Goal: Transaction & Acquisition: Obtain resource

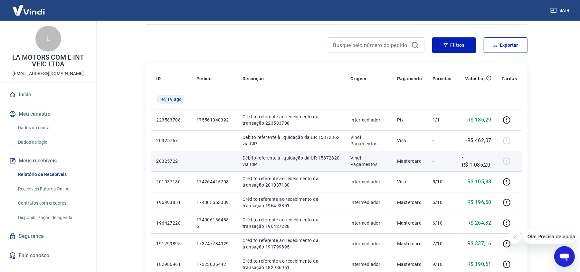
scroll to position [86, 0]
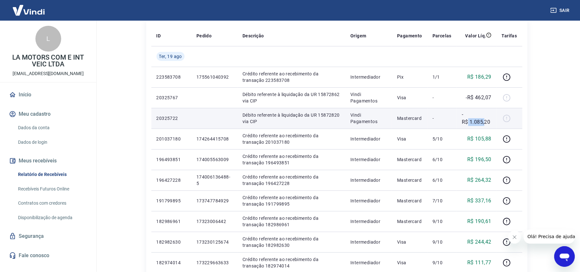
drag, startPoint x: 469, startPoint y: 122, endPoint x: 485, endPoint y: 121, distance: 16.1
click at [485, 121] on p "-R$ 1.085,20" at bounding box center [477, 117] width 30 height 15
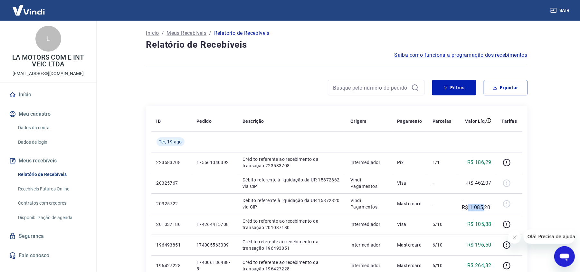
scroll to position [0, 0]
click at [235, 97] on div "Filtros Exportar" at bounding box center [336, 90] width 381 height 21
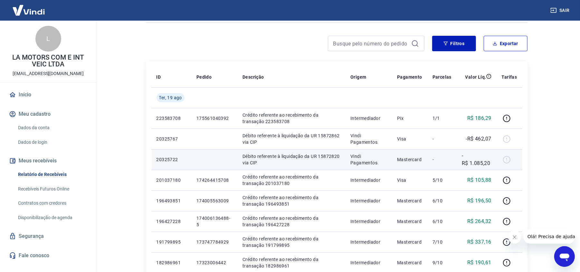
scroll to position [43, 0]
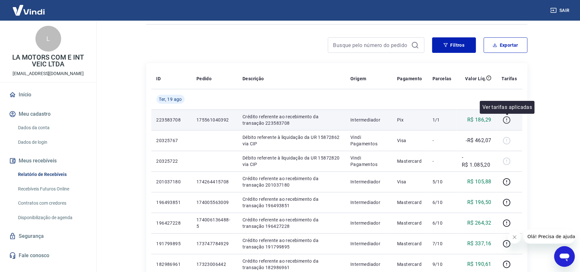
click at [505, 117] on icon "button" at bounding box center [506, 119] width 7 height 7
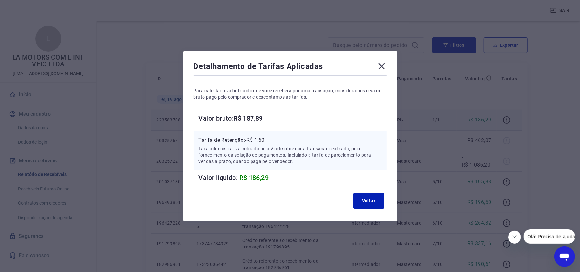
click at [383, 70] on icon at bounding box center [382, 66] width 10 height 10
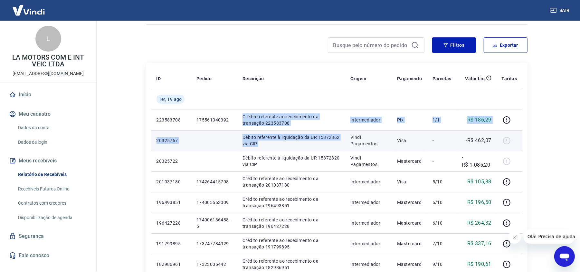
drag, startPoint x: 244, startPoint y: 115, endPoint x: 350, endPoint y: 130, distance: 107.4
click at [305, 143] on p "Débito referente à liquidação da UR 15872862 via CIP" at bounding box center [292, 140] width 98 height 13
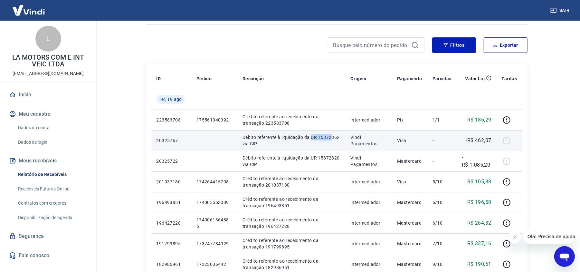
drag, startPoint x: 311, startPoint y: 136, endPoint x: 332, endPoint y: 136, distance: 21.6
click at [332, 136] on p "Débito referente à liquidação da UR 15872862 via CIP" at bounding box center [292, 140] width 98 height 13
click at [336, 143] on p "Débito referente à liquidação da UR 15872862 via CIP" at bounding box center [292, 140] width 98 height 13
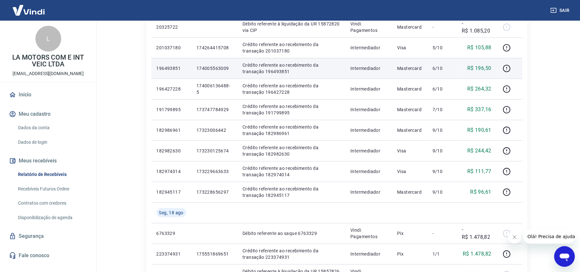
scroll to position [172, 0]
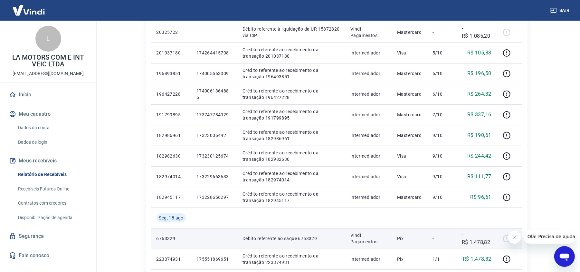
click at [168, 239] on p "6763329" at bounding box center [172, 238] width 30 height 6
copy p "6763329"
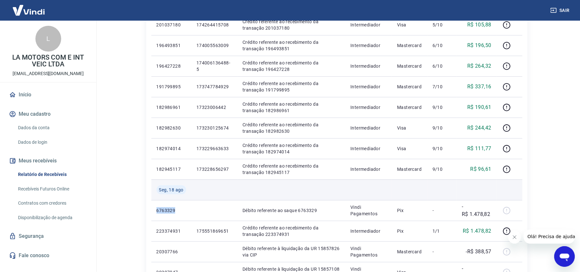
scroll to position [215, 0]
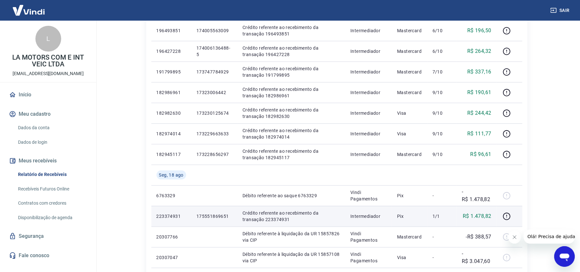
click at [206, 214] on p "175551869651" at bounding box center [214, 216] width 36 height 6
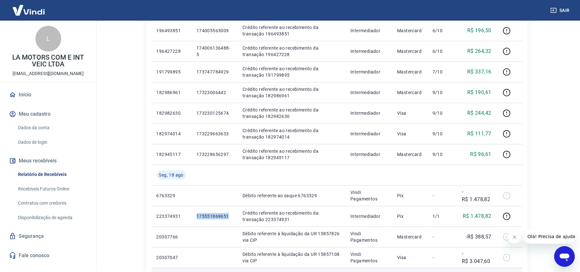
copy p "175551869651"
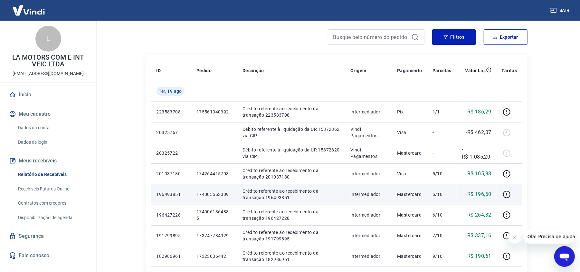
scroll to position [43, 0]
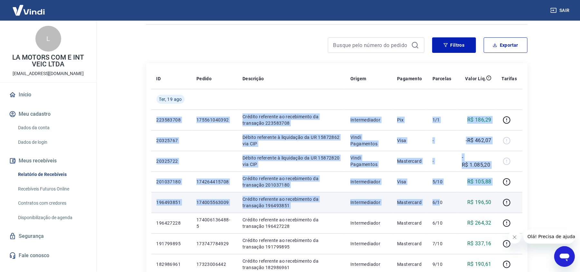
drag, startPoint x: 157, startPoint y: 119, endPoint x: 441, endPoint y: 202, distance: 296.5
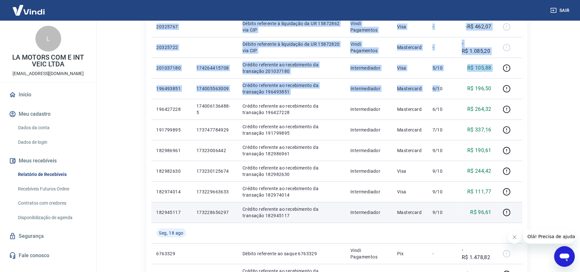
scroll to position [172, 0]
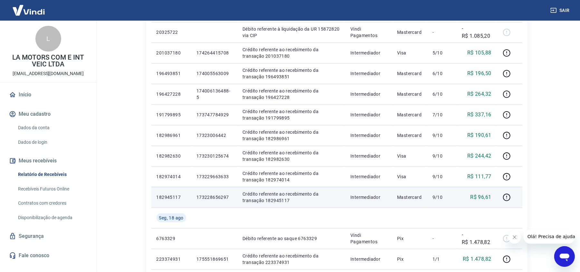
click at [219, 197] on p "173228656297" at bounding box center [214, 197] width 36 height 6
copy p "173228656297"
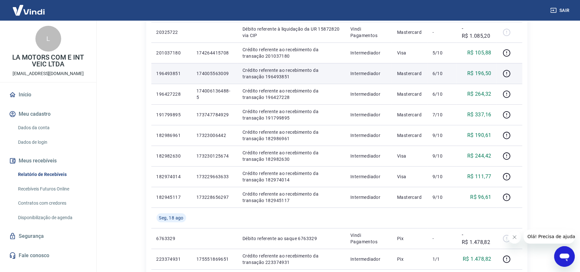
click at [212, 74] on p "174005563009" at bounding box center [214, 73] width 36 height 6
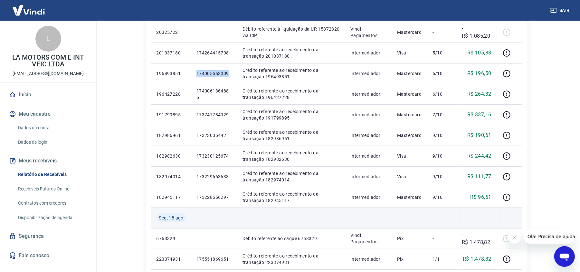
copy p "174005563009"
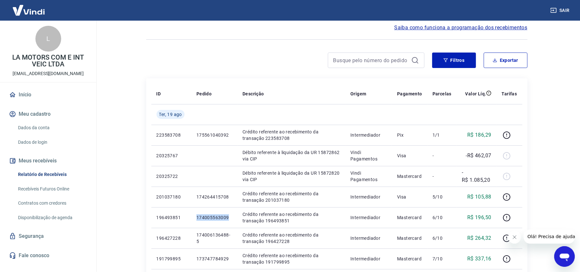
scroll to position [43, 0]
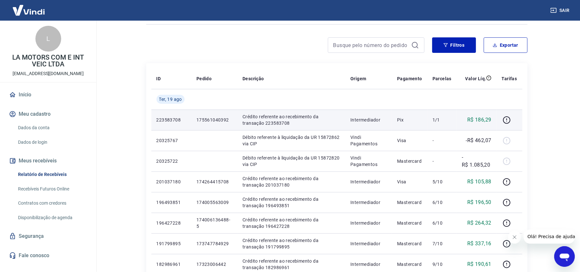
click at [211, 121] on p "175561040392" at bounding box center [214, 120] width 36 height 6
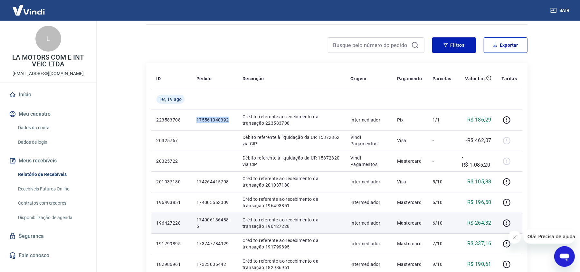
copy p "175561040392"
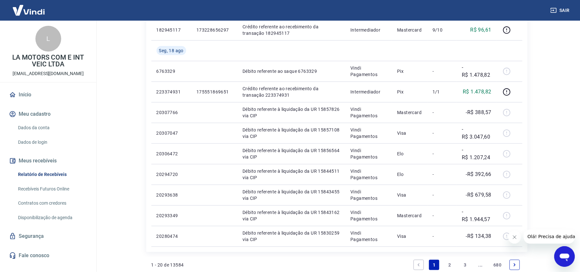
scroll to position [420, 0]
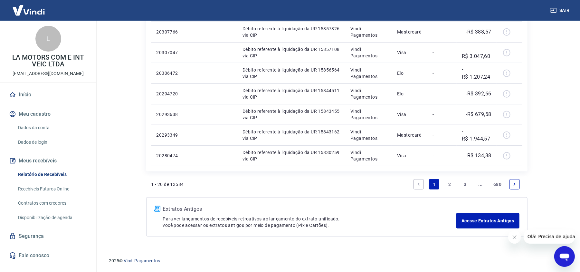
click at [448, 184] on link "2" at bounding box center [450, 184] width 10 height 10
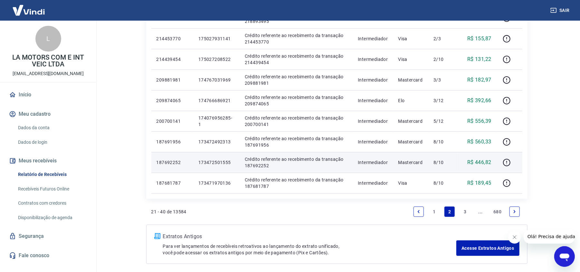
scroll to position [377, 0]
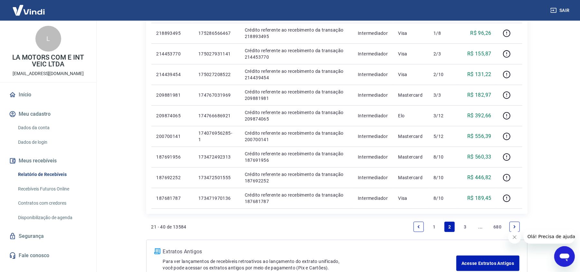
click at [434, 227] on link "1" at bounding box center [434, 227] width 10 height 10
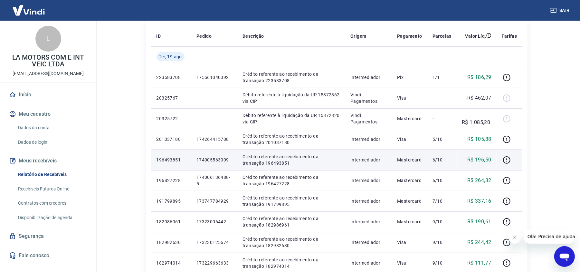
scroll to position [86, 0]
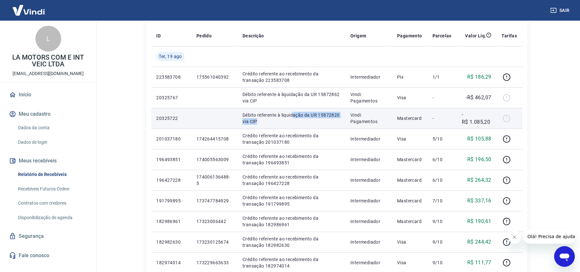
drag, startPoint x: 293, startPoint y: 116, endPoint x: 342, endPoint y: 120, distance: 49.4
click at [334, 120] on p "Débito referente à liquidação da UR 15872820 via CIP" at bounding box center [292, 118] width 98 height 13
drag, startPoint x: 494, startPoint y: 122, endPoint x: 464, endPoint y: 122, distance: 29.6
click at [464, 122] on td "-R$ 1.085,20" at bounding box center [477, 118] width 40 height 21
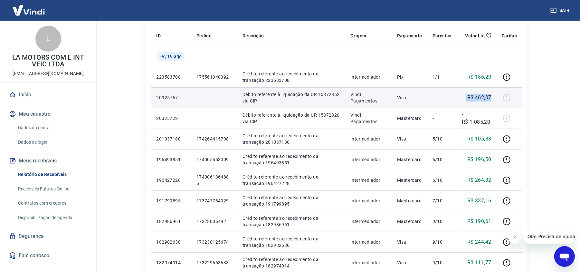
drag, startPoint x: 495, startPoint y: 99, endPoint x: 464, endPoint y: 98, distance: 31.2
click at [464, 98] on td "-R$ 462,07" at bounding box center [477, 97] width 40 height 21
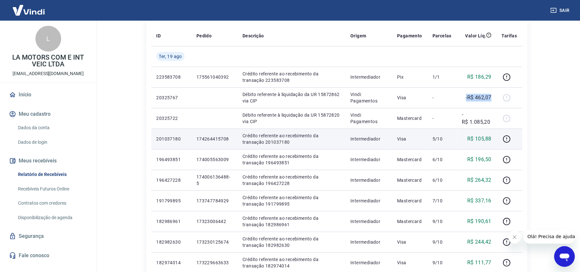
scroll to position [129, 0]
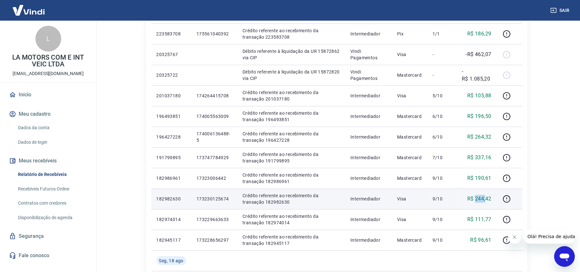
drag, startPoint x: 476, startPoint y: 200, endPoint x: 486, endPoint y: 200, distance: 10.6
click at [486, 200] on p "R$ 244,42" at bounding box center [479, 199] width 24 height 8
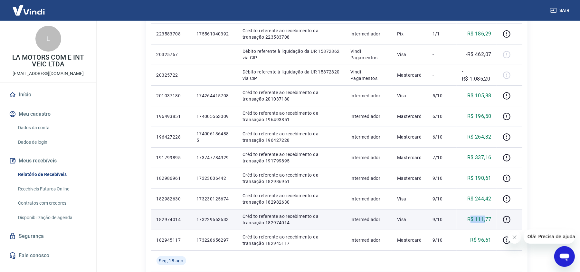
drag, startPoint x: 486, startPoint y: 225, endPoint x: 470, endPoint y: 225, distance: 15.8
click at [470, 225] on td "R$ 111,77" at bounding box center [477, 219] width 40 height 21
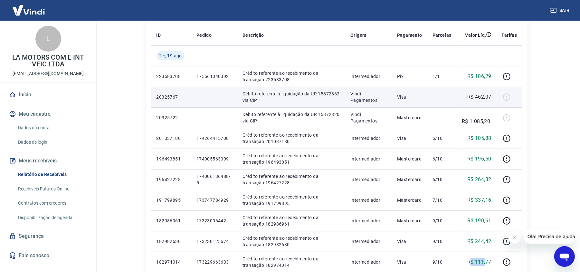
scroll to position [86, 0]
drag, startPoint x: 253, startPoint y: 98, endPoint x: 326, endPoint y: 96, distance: 72.8
click at [326, 96] on p "Débito referente à liquidação da UR 15872862 via CIP" at bounding box center [292, 97] width 98 height 13
drag, startPoint x: 268, startPoint y: 93, endPoint x: 320, endPoint y: 98, distance: 52.1
click at [320, 98] on p "Débito referente à liquidação da UR 15872862 via CIP" at bounding box center [292, 97] width 98 height 13
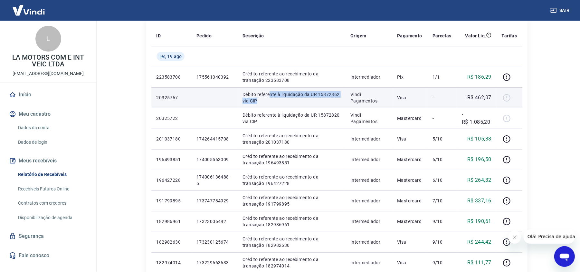
click at [280, 105] on td "Débito referente à liquidação da UR 15872862 via CIP" at bounding box center [291, 97] width 108 height 21
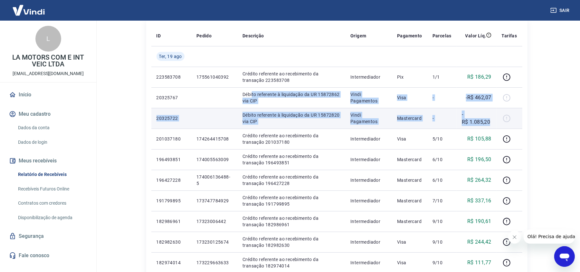
drag, startPoint x: 251, startPoint y: 93, endPoint x: 493, endPoint y: 122, distance: 243.2
click at [493, 122] on tbody "[DATE] 223583708 175561040392 Crédito referente ao recebimento da transação 223…" at bounding box center [336, 273] width 371 height 454
click at [454, 122] on td "-" at bounding box center [441, 118] width 29 height 21
click at [288, 115] on p "Débito referente à liquidação da UR 15872820 via CIP" at bounding box center [292, 118] width 98 height 13
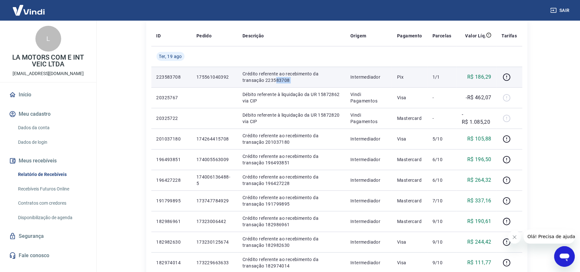
drag, startPoint x: 252, startPoint y: 77, endPoint x: 347, endPoint y: 77, distance: 95.7
click at [347, 77] on tr "223583708 175561040392 Crédito referente ao recebimento da transação 223583708 …" at bounding box center [336, 77] width 371 height 21
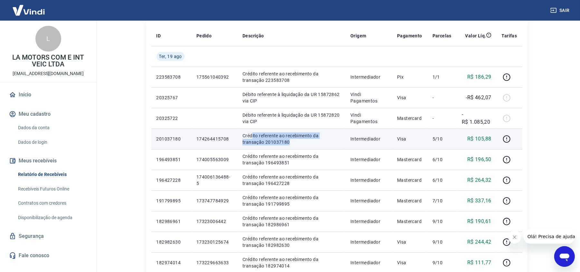
drag, startPoint x: 252, startPoint y: 134, endPoint x: 338, endPoint y: 144, distance: 86.2
click at [338, 144] on p "Crédito referente ao recebimento da transação 201037180" at bounding box center [292, 138] width 98 height 13
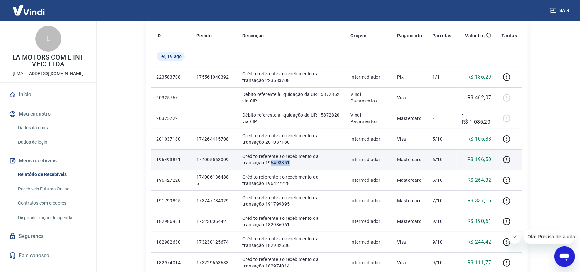
drag, startPoint x: 249, startPoint y: 160, endPoint x: 279, endPoint y: 161, distance: 30.0
click at [278, 160] on p "Crédito referente ao recebimento da transação 196493851" at bounding box center [292, 159] width 98 height 13
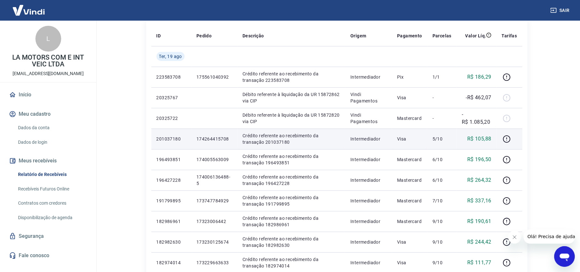
click at [225, 142] on p "174264415708" at bounding box center [214, 139] width 36 height 6
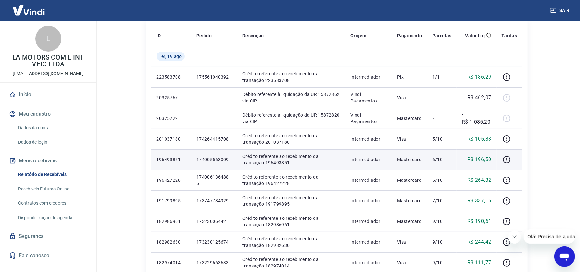
click at [223, 167] on td "174005563009" at bounding box center [214, 159] width 46 height 21
click at [223, 160] on p "174005563009" at bounding box center [214, 159] width 36 height 6
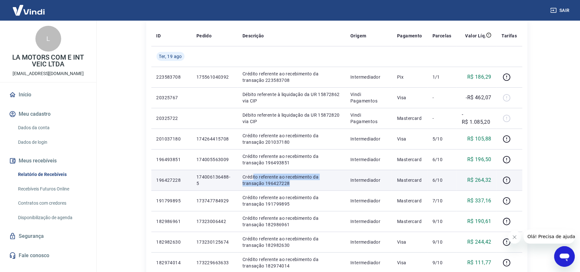
drag, startPoint x: 257, startPoint y: 174, endPoint x: 338, endPoint y: 188, distance: 82.7
click at [328, 186] on p "Crédito referente ao recebimento da transação 196427228" at bounding box center [292, 180] width 98 height 13
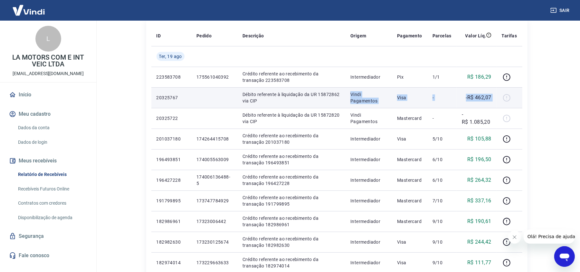
drag, startPoint x: 294, startPoint y: 98, endPoint x: 505, endPoint y: 101, distance: 211.0
click at [505, 101] on tr "20325767 Débito referente à liquidação da UR 15872862 via CIP Vindi Pagamentos …" at bounding box center [336, 97] width 371 height 21
click at [485, 101] on p "-R$ 462,07" at bounding box center [478, 98] width 25 height 8
drag, startPoint x: 468, startPoint y: 98, endPoint x: 495, endPoint y: 98, distance: 26.7
click at [495, 98] on td "-R$ 462,07" at bounding box center [477, 97] width 40 height 21
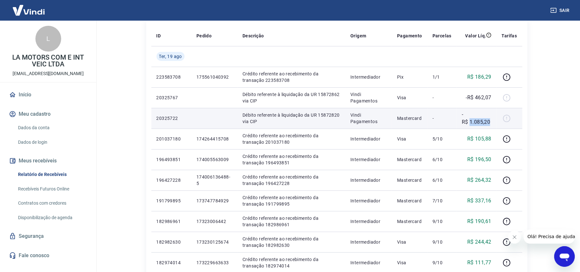
drag, startPoint x: 469, startPoint y: 124, endPoint x: 490, endPoint y: 121, distance: 20.8
click at [490, 121] on p "-R$ 1.085,20" at bounding box center [477, 117] width 30 height 15
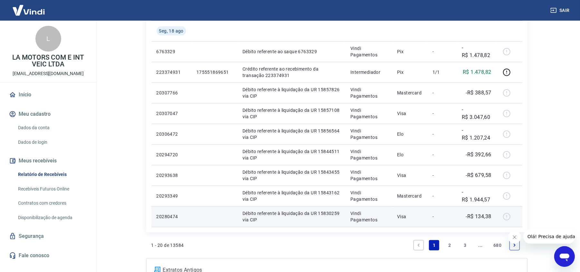
scroll to position [343, 0]
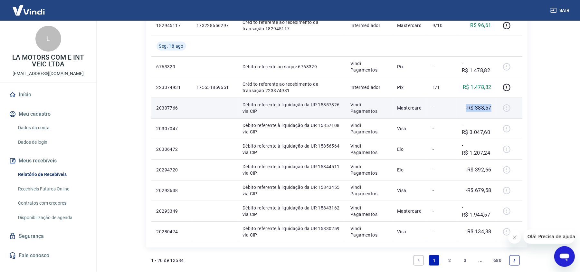
drag, startPoint x: 491, startPoint y: 111, endPoint x: 457, endPoint y: 111, distance: 34.5
click at [457, 111] on td "-R$ 388,57" at bounding box center [477, 108] width 40 height 21
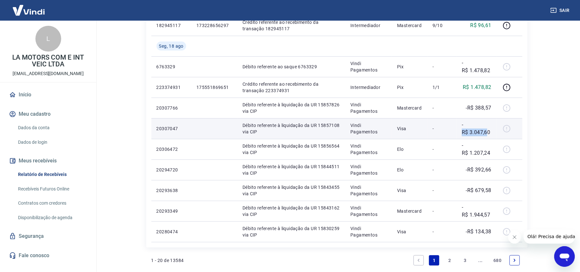
drag, startPoint x: 464, startPoint y: 134, endPoint x: 489, endPoint y: 130, distance: 25.1
click at [489, 130] on p "-R$ 3.047,60" at bounding box center [477, 128] width 30 height 15
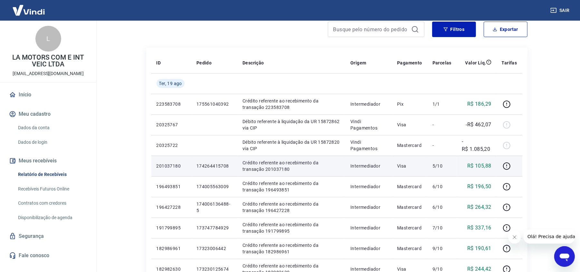
scroll to position [86, 0]
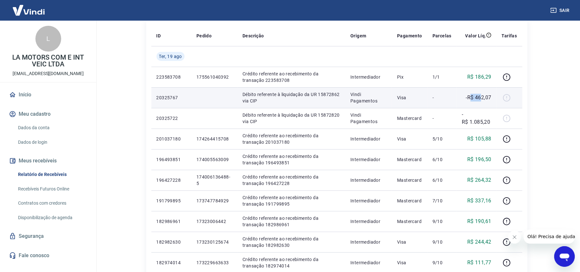
drag, startPoint x: 472, startPoint y: 98, endPoint x: 491, endPoint y: 101, distance: 19.9
click at [486, 98] on p "-R$ 462,07" at bounding box center [478, 98] width 25 height 8
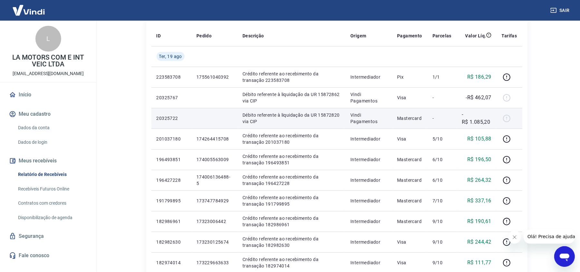
drag, startPoint x: 469, startPoint y: 124, endPoint x: 488, endPoint y: 125, distance: 18.4
click at [484, 122] on p "-R$ 1.085,20" at bounding box center [477, 117] width 30 height 15
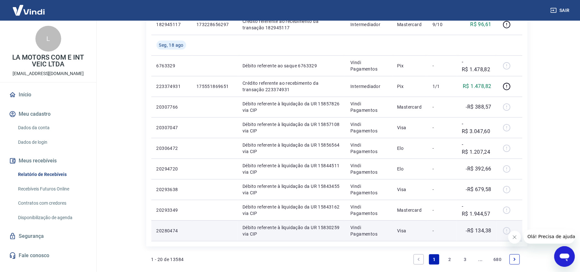
scroll to position [377, 0]
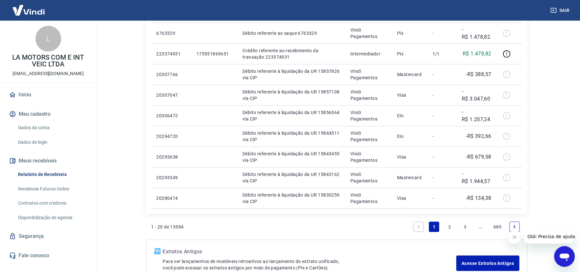
click at [450, 227] on link "2" at bounding box center [450, 227] width 10 height 10
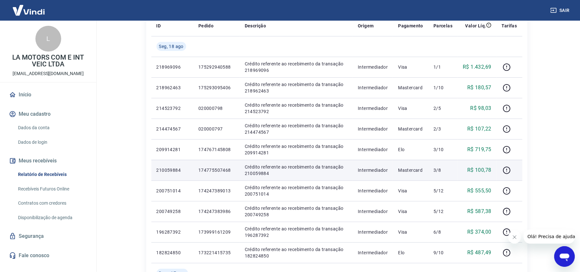
scroll to position [86, 0]
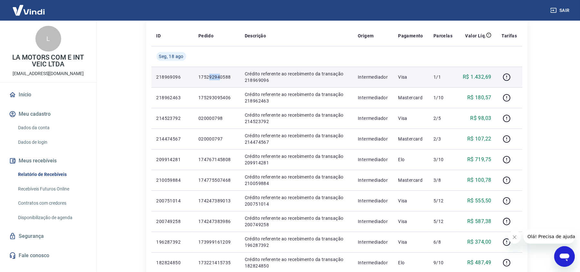
drag, startPoint x: 208, startPoint y: 76, endPoint x: 227, endPoint y: 76, distance: 19.0
click at [222, 75] on p "175292940588" at bounding box center [216, 77] width 36 height 6
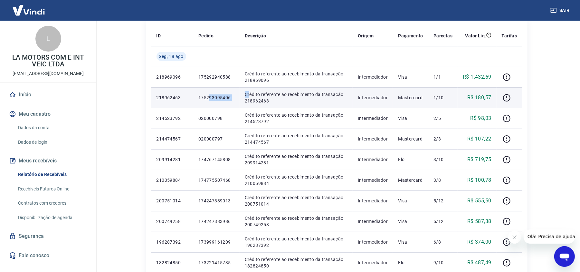
drag, startPoint x: 211, startPoint y: 97, endPoint x: 273, endPoint y: 99, distance: 62.9
click at [270, 97] on tr "218962463 175293095406 Crédito referente ao recebimento da transação 218962463 …" at bounding box center [336, 97] width 371 height 21
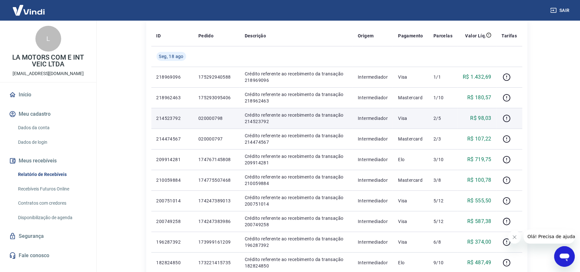
drag, startPoint x: 259, startPoint y: 117, endPoint x: 284, endPoint y: 119, distance: 24.9
click at [286, 119] on p "Crédito referente ao recebimento da transação 214523792" at bounding box center [296, 118] width 103 height 13
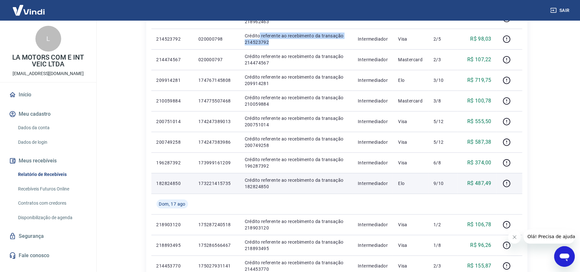
scroll to position [172, 0]
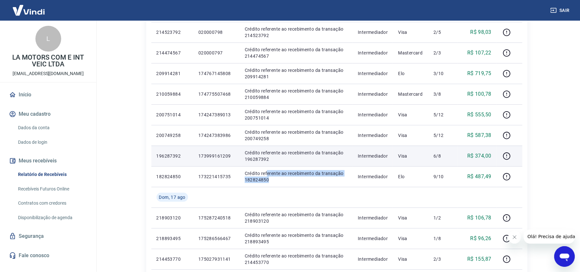
drag, startPoint x: 280, startPoint y: 178, endPoint x: 263, endPoint y: 162, distance: 23.5
click at [262, 169] on td "Crédito referente ao recebimento da transação 182824850" at bounding box center [296, 176] width 113 height 21
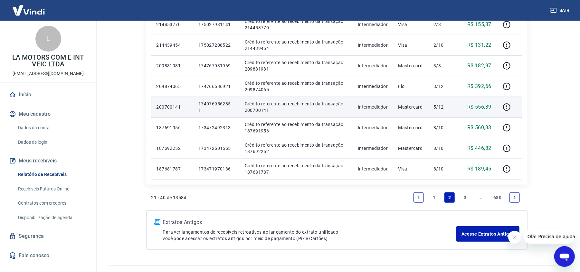
scroll to position [420, 0]
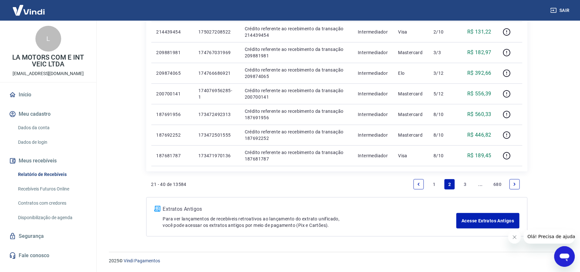
click at [434, 184] on link "1" at bounding box center [434, 184] width 10 height 10
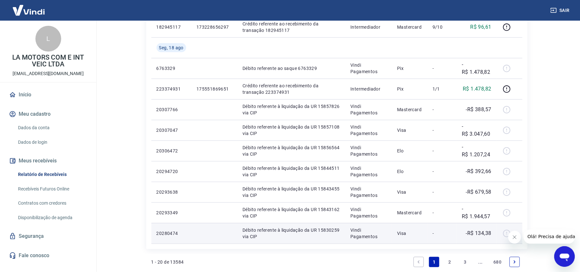
scroll to position [334, 0]
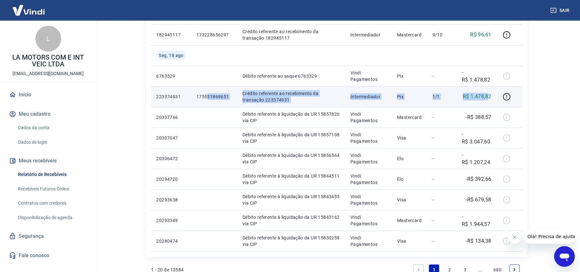
drag, startPoint x: 207, startPoint y: 97, endPoint x: 488, endPoint y: 95, distance: 280.9
click at [488, 95] on tr "223374931 175551869651 Crédito referente ao recebimento da transação 223374931 …" at bounding box center [336, 96] width 371 height 21
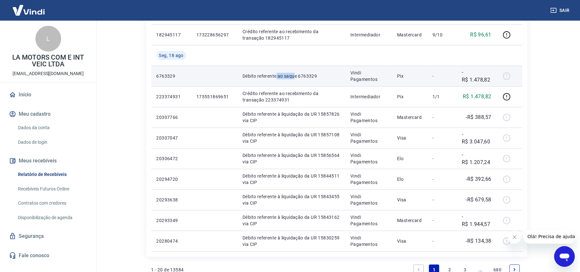
click at [296, 77] on td "Débito referente ao saque 6763329" at bounding box center [291, 76] width 108 height 21
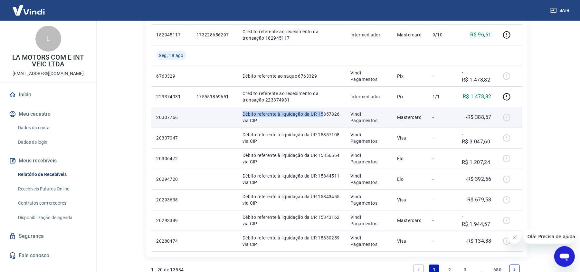
drag, startPoint x: 243, startPoint y: 114, endPoint x: 322, endPoint y: 117, distance: 79.6
click at [322, 117] on p "Débito referente à liquidação da UR 15857826 via CIP" at bounding box center [292, 117] width 98 height 13
click at [311, 117] on p "Débito referente à liquidação da UR 15857826 via CIP" at bounding box center [292, 117] width 98 height 13
drag, startPoint x: 295, startPoint y: 116, endPoint x: 322, endPoint y: 115, distance: 27.1
click at [322, 115] on p "Débito referente à liquidação da UR 15857826 via CIP" at bounding box center [292, 117] width 98 height 13
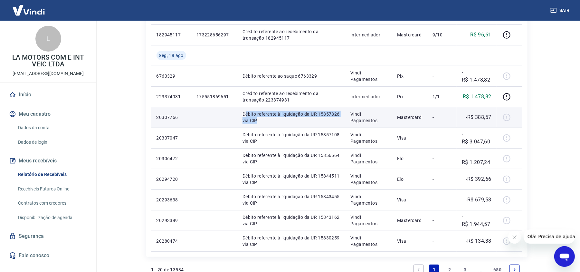
drag, startPoint x: 245, startPoint y: 115, endPoint x: 285, endPoint y: 118, distance: 40.4
click at [285, 118] on p "Débito referente à liquidação da UR 15857826 via CIP" at bounding box center [292, 117] width 98 height 13
click at [311, 112] on p "Débito referente à liquidação da UR 15857826 via CIP" at bounding box center [292, 117] width 98 height 13
drag, startPoint x: 245, startPoint y: 114, endPoint x: 492, endPoint y: 120, distance: 247.1
click at [492, 120] on tr "20307766 Débito referente à liquidação da UR 15857826 via CIP Vindi Pagamentos …" at bounding box center [336, 117] width 371 height 21
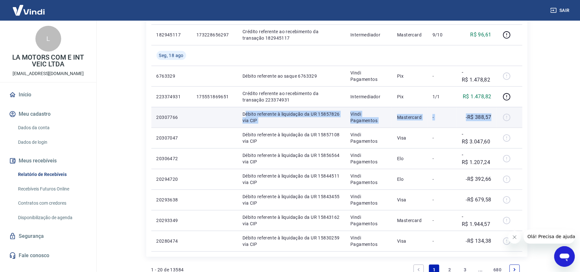
click at [283, 120] on p "Débito referente à liquidação da UR 15857826 via CIP" at bounding box center [292, 117] width 98 height 13
drag, startPoint x: 244, startPoint y: 115, endPoint x: 298, endPoint y: 114, distance: 53.8
click at [298, 114] on p "Débito referente à liquidação da UR 15857826 via CIP" at bounding box center [292, 117] width 98 height 13
drag, startPoint x: 258, startPoint y: 119, endPoint x: 259, endPoint y: 116, distance: 3.5
click at [258, 119] on p "Débito referente à liquidação da UR 15857826 via CIP" at bounding box center [292, 117] width 98 height 13
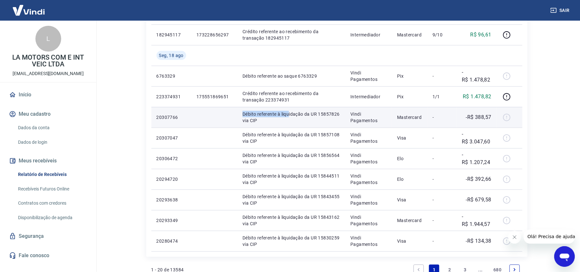
drag, startPoint x: 243, startPoint y: 114, endPoint x: 289, endPoint y: 115, distance: 45.8
click at [289, 115] on p "Débito referente à liquidação da UR 15857826 via CIP" at bounding box center [292, 117] width 98 height 13
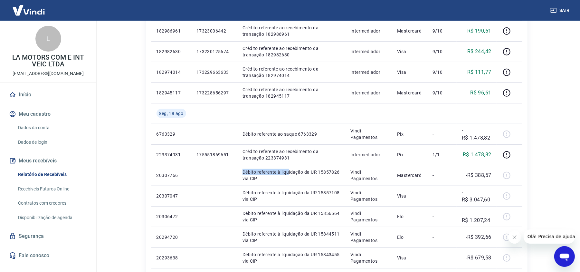
scroll to position [291, 0]
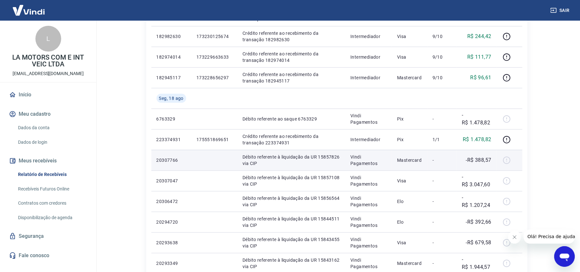
click at [284, 168] on td "Débito referente à liquidação da UR 15857826 via CIP" at bounding box center [291, 160] width 108 height 21
drag, startPoint x: 244, startPoint y: 158, endPoint x: 283, endPoint y: 163, distance: 39.6
click at [283, 163] on p "Débito referente à liquidação da UR 15857826 via CIP" at bounding box center [292, 160] width 98 height 13
click at [259, 165] on p "Débito referente à liquidação da UR 15857826 via CIP" at bounding box center [292, 160] width 98 height 13
click at [247, 156] on p "Débito referente à liquidação da UR 15857826 via CIP" at bounding box center [292, 160] width 98 height 13
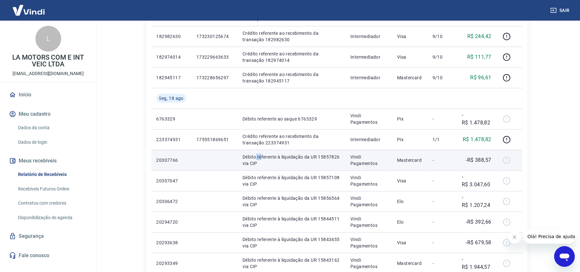
drag, startPoint x: 256, startPoint y: 159, endPoint x: 262, endPoint y: 158, distance: 5.8
click at [262, 158] on p "Débito referente à liquidação da UR 15857826 via CIP" at bounding box center [292, 160] width 98 height 13
click at [248, 159] on p "Débito referente à liquidação da UR 15857826 via CIP" at bounding box center [292, 160] width 98 height 13
drag, startPoint x: 243, startPoint y: 158, endPoint x: 252, endPoint y: 158, distance: 9.3
click at [252, 158] on p "Débito referente à liquidação da UR 15857826 via CIP" at bounding box center [292, 160] width 98 height 13
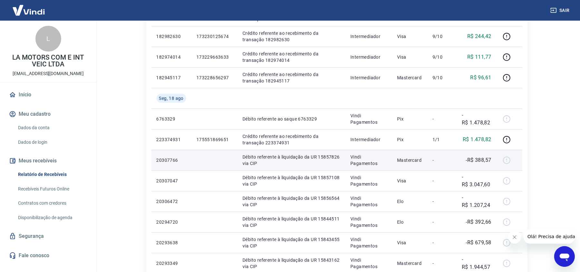
click at [255, 160] on p "Débito referente à liquidação da UR 15857826 via CIP" at bounding box center [292, 160] width 98 height 13
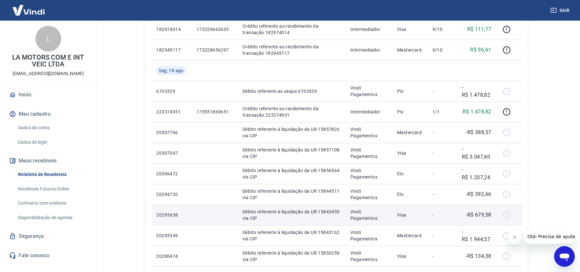
scroll to position [334, 0]
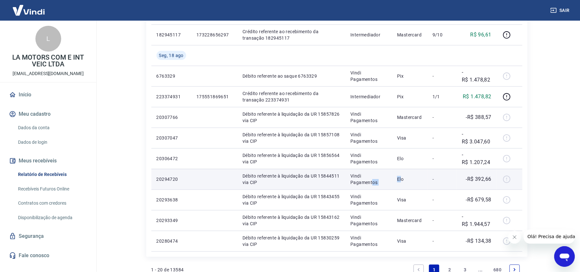
drag, startPoint x: 402, startPoint y: 179, endPoint x: 349, endPoint y: 183, distance: 53.6
click at [360, 183] on tr "20294720 Débito referente à liquidação da UR 15844511 via CIP Vindi Pagamentos …" at bounding box center [336, 179] width 371 height 21
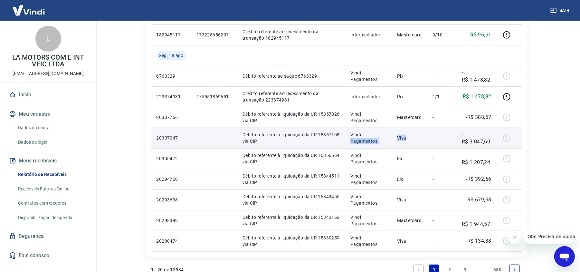
drag, startPoint x: 408, startPoint y: 140, endPoint x: 369, endPoint y: 134, distance: 40.4
click at [369, 134] on tr "20307047 Débito referente à liquidação da UR 15857108 via CIP Vindi Pagamentos …" at bounding box center [336, 138] width 371 height 21
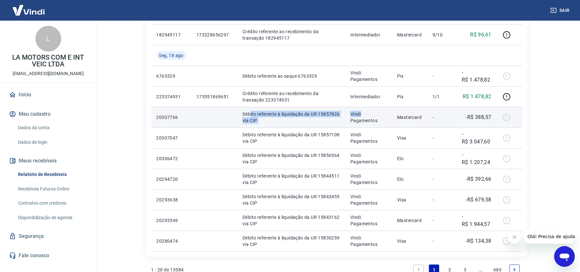
drag, startPoint x: 250, startPoint y: 117, endPoint x: 406, endPoint y: 117, distance: 155.6
click at [391, 116] on tr "20307766 Débito referente à liquidação da UR 15857826 via CIP Vindi Pagamentos …" at bounding box center [336, 117] width 371 height 21
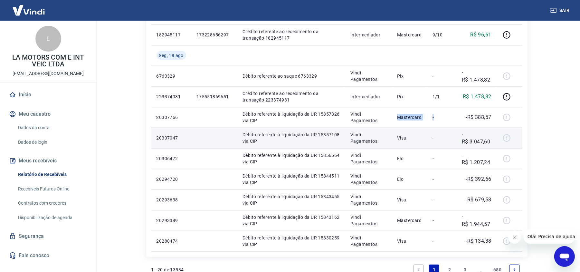
click at [457, 128] on tbody "[DATE] 223583708 175561040392 Crédito referente ao recebimento da transação 223…" at bounding box center [336, 25] width 371 height 454
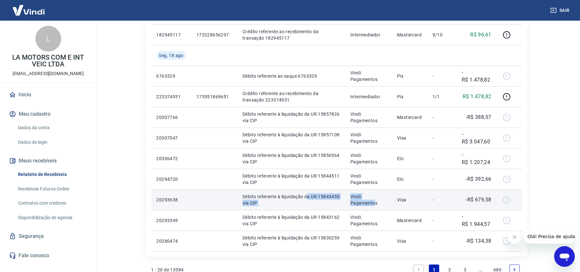
drag, startPoint x: 306, startPoint y: 198, endPoint x: 411, endPoint y: 203, distance: 105.1
click at [401, 203] on tr "20293638 Débito referente à liquidação da UR 15843455 via CIP Vindi Pagamentos …" at bounding box center [336, 199] width 371 height 21
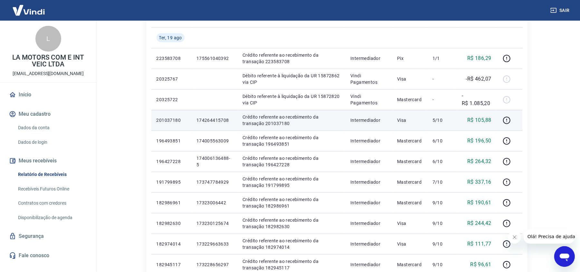
scroll to position [119, 0]
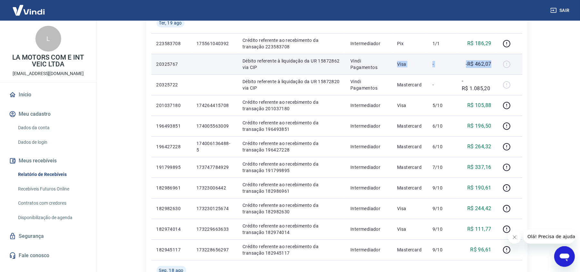
drag, startPoint x: 403, startPoint y: 66, endPoint x: 493, endPoint y: 66, distance: 89.5
click at [493, 66] on tr "20325767 Débito referente à liquidação da UR 15872862 via CIP Vindi Pagamentos …" at bounding box center [336, 64] width 371 height 21
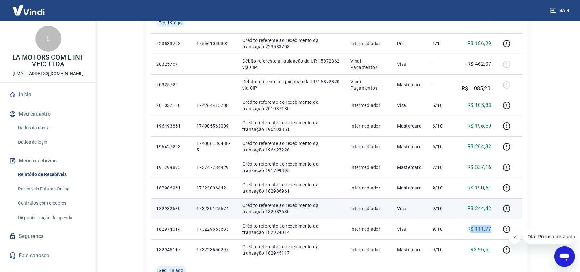
drag, startPoint x: 490, startPoint y: 227, endPoint x: 482, endPoint y: 216, distance: 13.6
click at [492, 227] on td "R$ 111,77" at bounding box center [477, 229] width 40 height 21
drag, startPoint x: 474, startPoint y: 206, endPoint x: 485, endPoint y: 207, distance: 11.6
click at [485, 207] on p "R$ 244,42" at bounding box center [479, 209] width 24 height 8
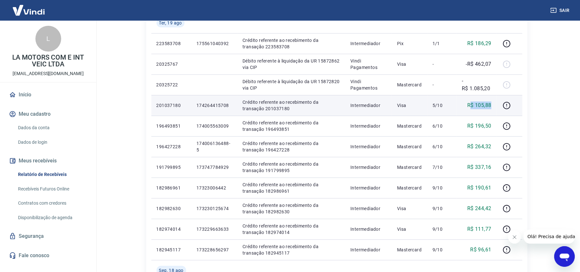
drag, startPoint x: 472, startPoint y: 104, endPoint x: 490, endPoint y: 108, distance: 18.6
click at [492, 108] on p "R$ 105,88" at bounding box center [479, 105] width 24 height 8
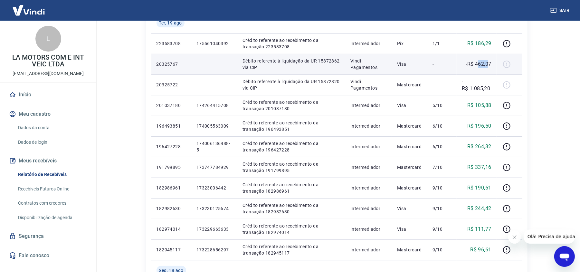
drag, startPoint x: 478, startPoint y: 63, endPoint x: 486, endPoint y: 65, distance: 8.5
click at [500, 65] on tr "20325767 Débito referente à liquidação da UR 15872862 via CIP Vindi Pagamentos …" at bounding box center [336, 64] width 371 height 21
drag, startPoint x: 467, startPoint y: 64, endPoint x: 490, endPoint y: 62, distance: 23.3
click at [490, 62] on p "-R$ 462,07" at bounding box center [478, 64] width 25 height 8
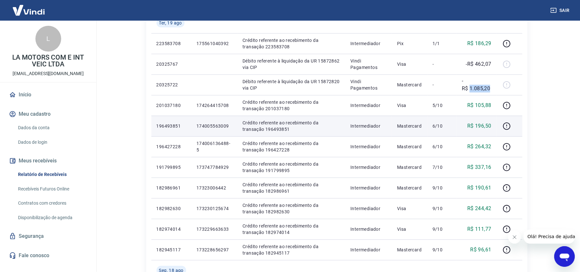
drag, startPoint x: 471, startPoint y: 88, endPoint x: 462, endPoint y: 125, distance: 38.4
click at [493, 90] on td "-R$ 1.085,20" at bounding box center [477, 84] width 40 height 21
drag, startPoint x: 413, startPoint y: 125, endPoint x: 477, endPoint y: 125, distance: 64.1
click at [477, 125] on tr "196493851 174005563009 Crédito referente ao recebimento da transação 196493851 …" at bounding box center [336, 126] width 371 height 21
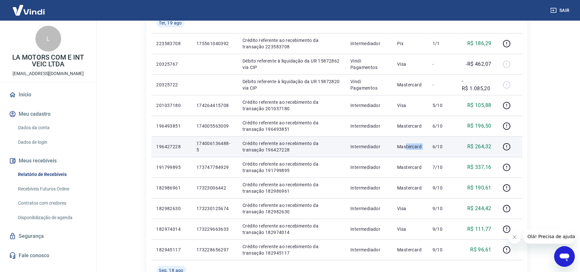
drag, startPoint x: 409, startPoint y: 147, endPoint x: 475, endPoint y: 150, distance: 65.8
click at [474, 150] on tr "196427228 174006136488-5 Crédito referente ao recebimento da transação 19642722…" at bounding box center [336, 146] width 371 height 21
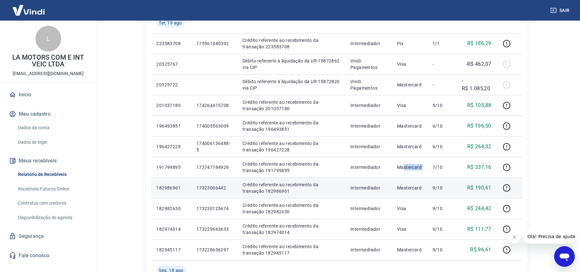
drag, startPoint x: 410, startPoint y: 168, endPoint x: 486, endPoint y: 181, distance: 77.1
click at [493, 178] on tbody "[DATE] 223583708 175561040392 Crédito referente ao recebimento da transação 223…" at bounding box center [336, 240] width 371 height 454
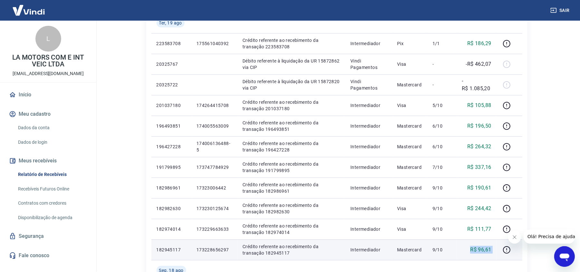
drag, startPoint x: 456, startPoint y: 249, endPoint x: 508, endPoint y: 256, distance: 51.7
click at [517, 258] on tr "182945117 173228656297 Crédito referente ao recebimento da transação 182945117 …" at bounding box center [336, 249] width 371 height 21
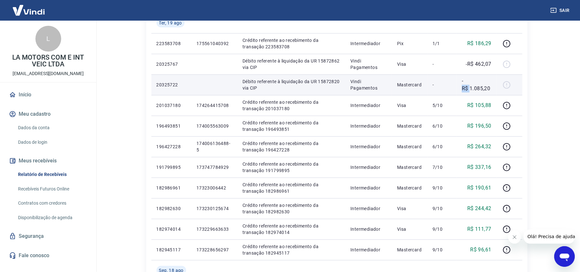
drag, startPoint x: 471, startPoint y: 87, endPoint x: 484, endPoint y: 84, distance: 14.1
click at [484, 84] on p "-R$ 1.085,20" at bounding box center [477, 84] width 30 height 15
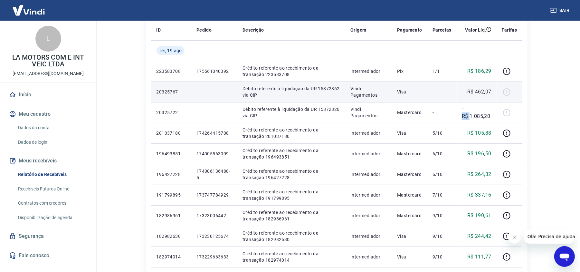
scroll to position [76, 0]
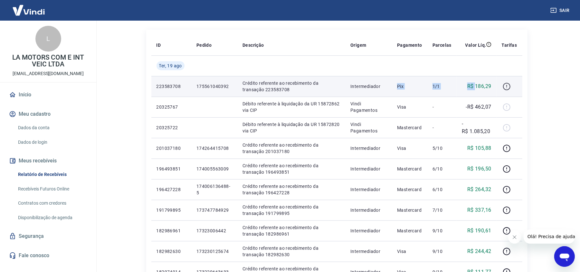
drag, startPoint x: 398, startPoint y: 84, endPoint x: 504, endPoint y: 85, distance: 105.7
click at [504, 85] on tr "223583708 175561040392 Crédito referente ao recebimento da transação 223583708 …" at bounding box center [336, 86] width 371 height 21
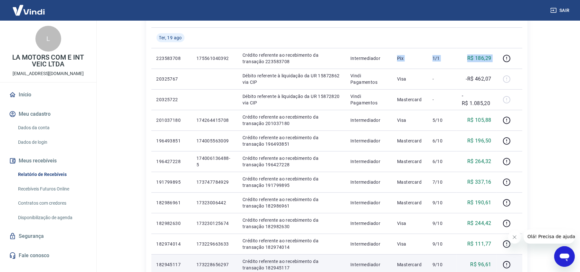
scroll to position [119, 0]
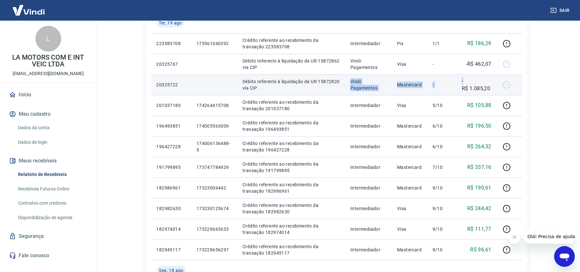
drag, startPoint x: 408, startPoint y: 85, endPoint x: 486, endPoint y: 83, distance: 78.0
click at [486, 83] on tr "20325722 Débito referente à liquidação da UR 15872820 via CIP Vindi Pagamentos …" at bounding box center [336, 84] width 371 height 21
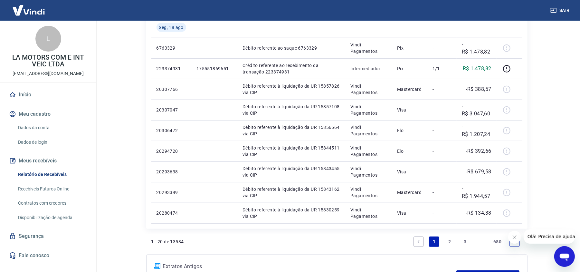
scroll to position [377, 0]
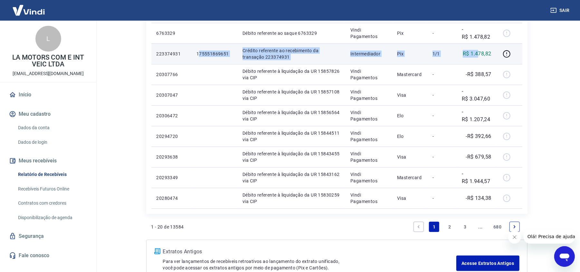
drag, startPoint x: 198, startPoint y: 56, endPoint x: 480, endPoint y: 52, distance: 281.2
click at [480, 52] on tr "223374931 175551869651 Crédito referente ao recebimento da transação 223374931 …" at bounding box center [336, 53] width 371 height 21
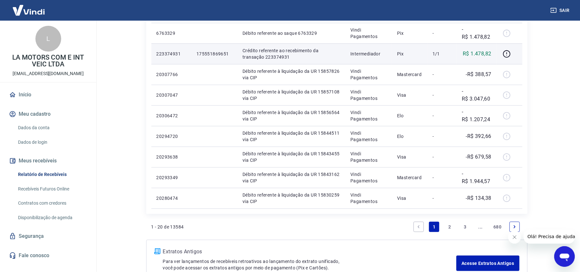
click at [491, 53] on p "R$ 1.478,82" at bounding box center [477, 54] width 28 height 8
drag, startPoint x: 489, startPoint y: 56, endPoint x: 364, endPoint y: 60, distance: 125.0
click at [364, 60] on tr "223374931 175551869651 Crédito referente ao recebimento da transação 223374931 …" at bounding box center [336, 53] width 371 height 21
drag, startPoint x: 205, startPoint y: 55, endPoint x: 252, endPoint y: 54, distance: 47.0
click at [252, 54] on tr "223374931 175551869651 Crédito referente ao recebimento da transação 223374931 …" at bounding box center [336, 53] width 371 height 21
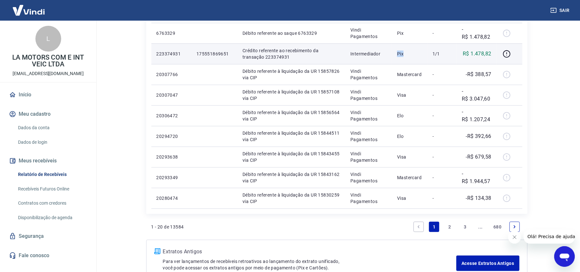
drag, startPoint x: 396, startPoint y: 55, endPoint x: 416, endPoint y: 55, distance: 20.0
click at [416, 55] on td "Pix" at bounding box center [409, 53] width 35 height 21
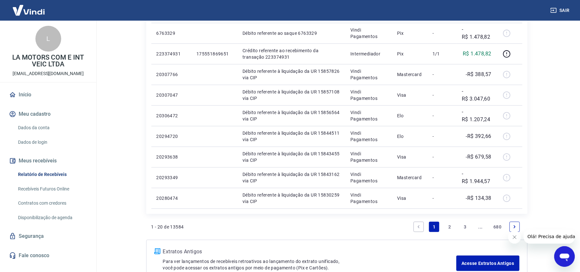
click at [447, 226] on link "2" at bounding box center [450, 227] width 10 height 10
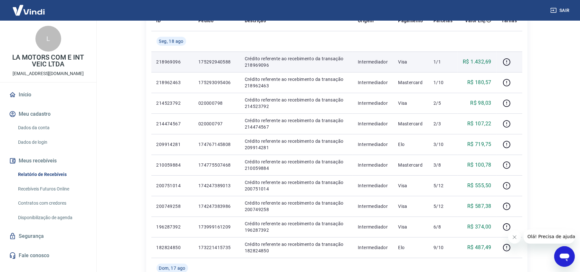
scroll to position [86, 0]
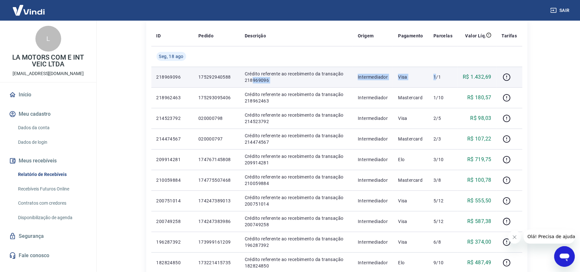
drag, startPoint x: 251, startPoint y: 78, endPoint x: 437, endPoint y: 78, distance: 186.2
click at [437, 78] on tr "218969096 175292940588 Crédito referente ao recebimento da transação 218969096 …" at bounding box center [336, 77] width 371 height 21
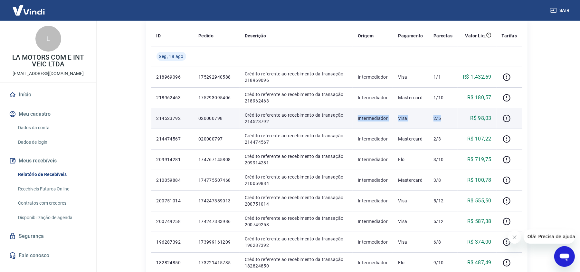
drag, startPoint x: 316, startPoint y: 121, endPoint x: 455, endPoint y: 121, distance: 138.8
click at [455, 121] on tr "214523792 020000798 Crédito referente ao recebimento da transação 214523792 Int…" at bounding box center [336, 118] width 371 height 21
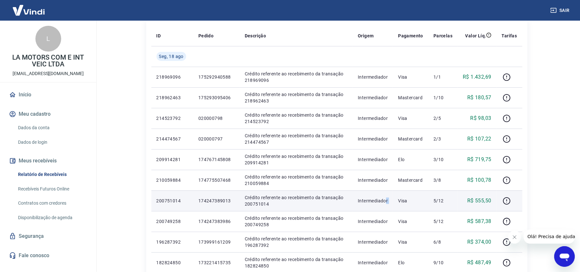
drag, startPoint x: 389, startPoint y: 200, endPoint x: 482, endPoint y: 209, distance: 93.2
click at [476, 209] on tr "200751014 174247389013 Crédito referente ao recebimento da transação 200751014 …" at bounding box center [336, 200] width 371 height 21
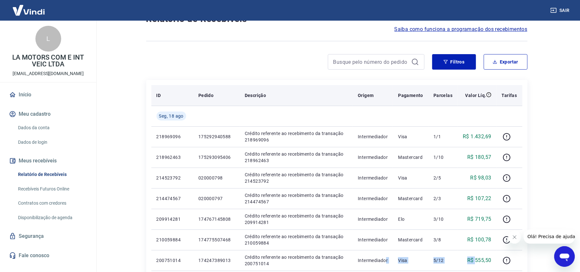
scroll to position [0, 0]
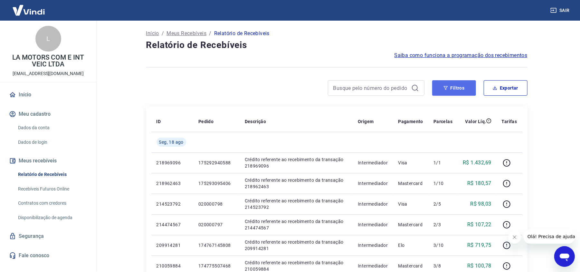
click at [461, 91] on button "Filtros" at bounding box center [454, 87] width 44 height 15
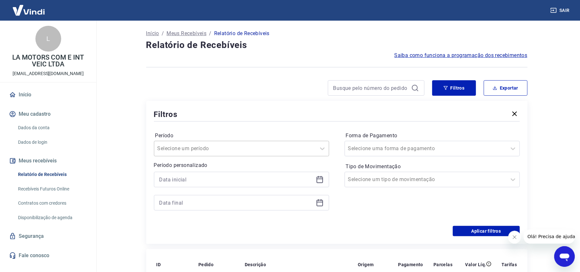
click at [247, 143] on div "Selecione um período" at bounding box center [235, 149] width 162 height 12
click at [254, 100] on div "Filtros Exportar Filtros Período Selecione um período Período personalizado For…" at bounding box center [336, 162] width 381 height 164
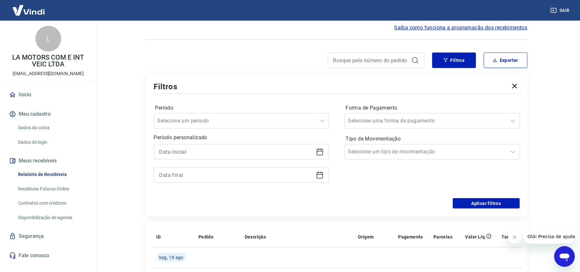
scroll to position [43, 0]
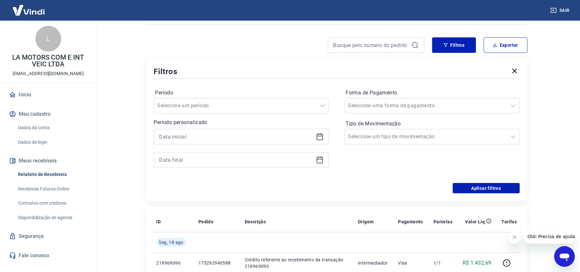
click at [319, 138] on icon at bounding box center [320, 137] width 8 height 8
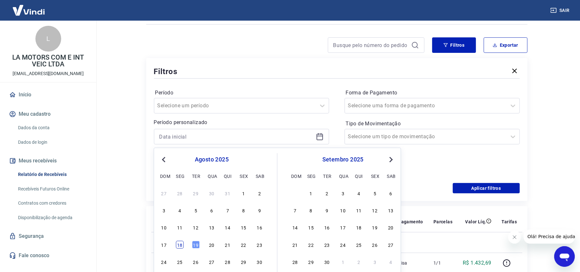
click at [179, 247] on div "18" at bounding box center [180, 245] width 8 height 8
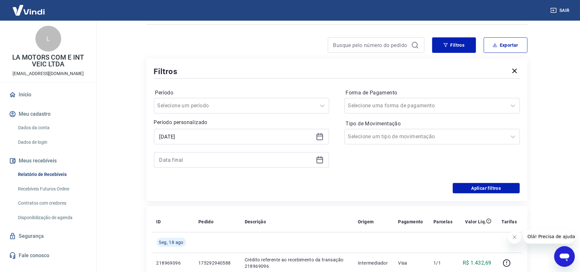
type input "[DATE]"
click at [233, 164] on input at bounding box center [236, 160] width 154 height 10
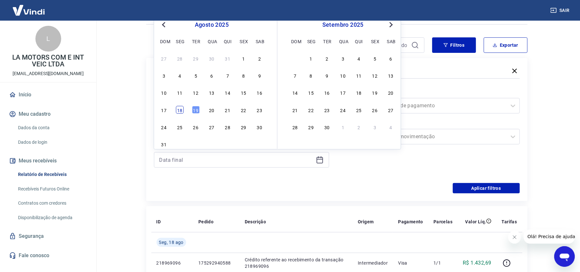
click at [179, 109] on div "18" at bounding box center [180, 110] width 8 height 8
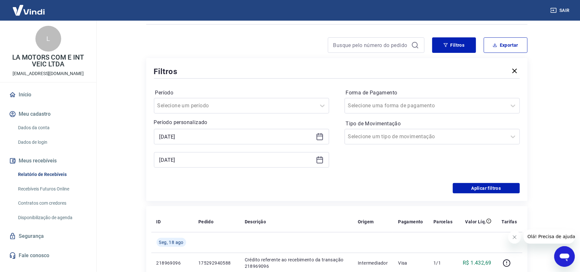
type input "[DATE]"
click at [468, 189] on button "Aplicar filtros" at bounding box center [486, 188] width 67 height 10
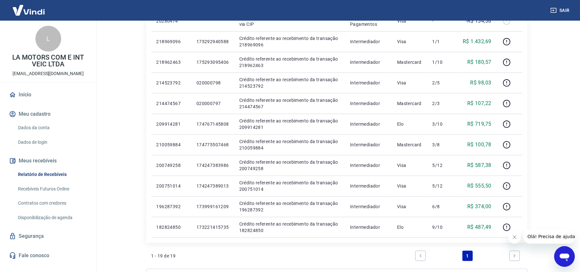
scroll to position [343, 0]
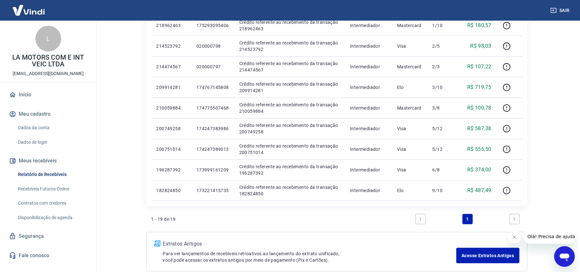
click at [489, 219] on ul "1" at bounding box center [468, 218] width 110 height 15
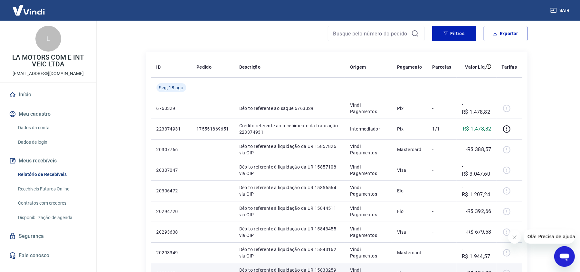
scroll to position [35, 0]
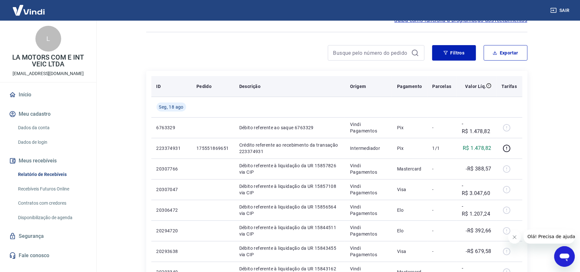
click at [409, 87] on p "Pagamento" at bounding box center [409, 86] width 25 height 6
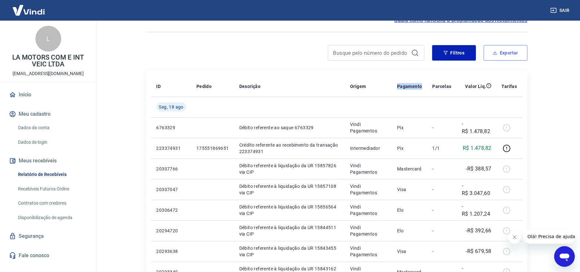
click at [492, 57] on button "Exportar" at bounding box center [506, 52] width 44 height 15
type input "[DATE]"
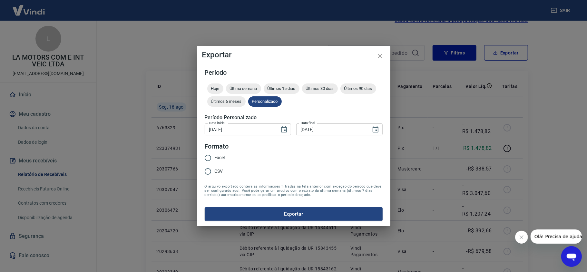
click at [220, 153] on label "Excel" at bounding box center [213, 158] width 24 height 14
click at [215, 153] on input "Excel" at bounding box center [208, 158] width 14 height 14
radio input "true"
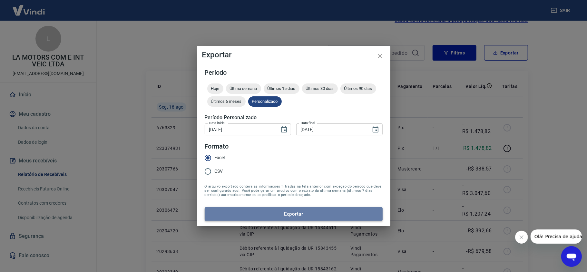
click at [282, 214] on button "Exportar" at bounding box center [294, 214] width 178 height 14
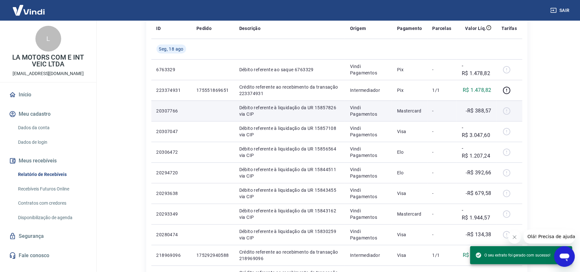
scroll to position [78, 0]
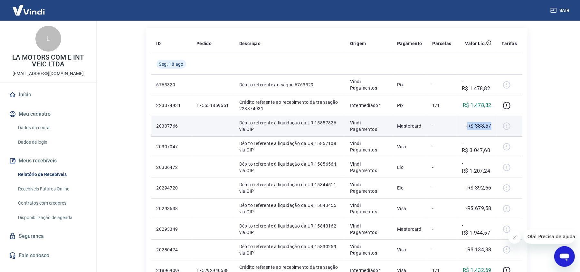
drag, startPoint x: 470, startPoint y: 126, endPoint x: 490, endPoint y: 125, distance: 20.0
click at [490, 125] on p "-R$ 388,57" at bounding box center [478, 126] width 25 height 8
drag, startPoint x: 379, startPoint y: 131, endPoint x: 415, endPoint y: 128, distance: 35.6
click at [382, 130] on p "Vindi Pagamentos" at bounding box center [368, 126] width 37 height 13
drag, startPoint x: 416, startPoint y: 127, endPoint x: 481, endPoint y: 128, distance: 65.7
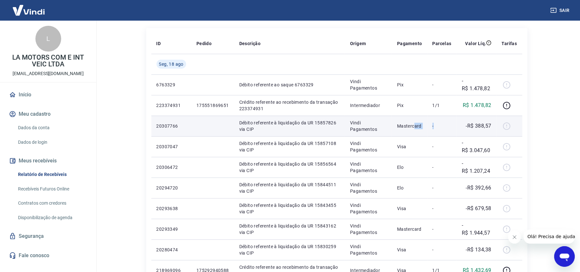
click at [473, 128] on tr "20307766 Débito referente à liquidação da UR 15857826 via CIP Vindi Pagamentos …" at bounding box center [336, 126] width 371 height 21
click at [324, 132] on p "Débito referente à liquidação da UR 15857826 via CIP" at bounding box center [289, 126] width 101 height 13
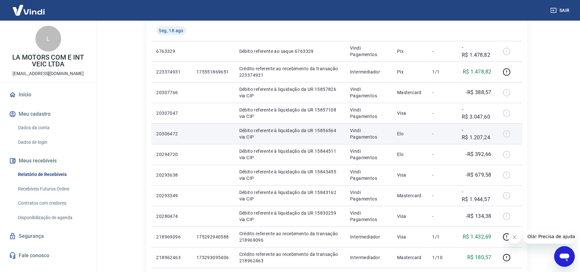
scroll to position [121, 0]
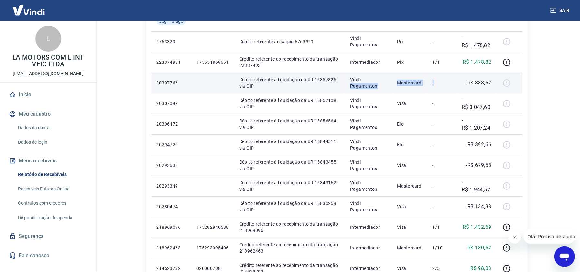
drag, startPoint x: 369, startPoint y: 81, endPoint x: 460, endPoint y: 83, distance: 90.9
click at [459, 83] on tr "20307766 Débito referente à liquidação da UR 15857826 via CIP Vindi Pagamentos …" at bounding box center [336, 82] width 371 height 21
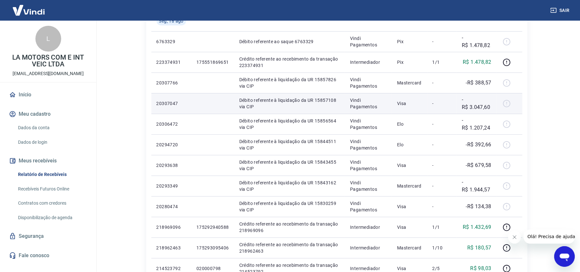
click at [462, 110] on tr "20307047 Débito referente à liquidação da UR 15857108 via CIP Vindi Pagamentos …" at bounding box center [336, 103] width 371 height 21
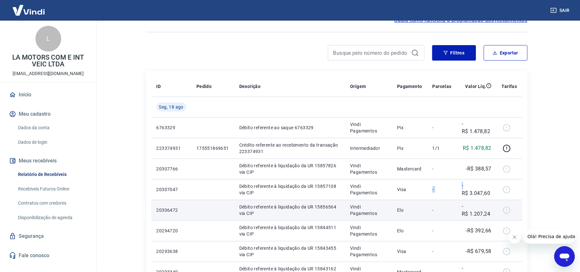
scroll to position [0, 0]
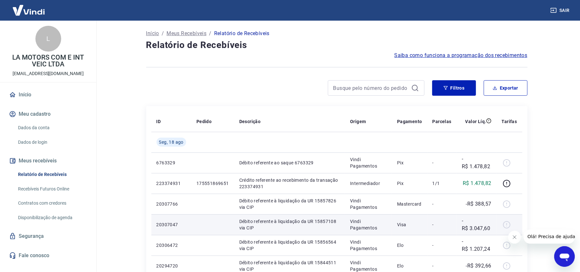
click at [377, 217] on td "Vindi Pagamentos" at bounding box center [368, 224] width 47 height 21
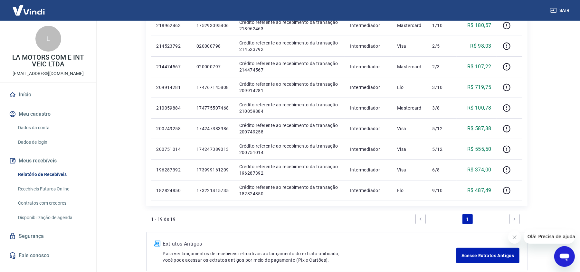
scroll to position [379, 0]
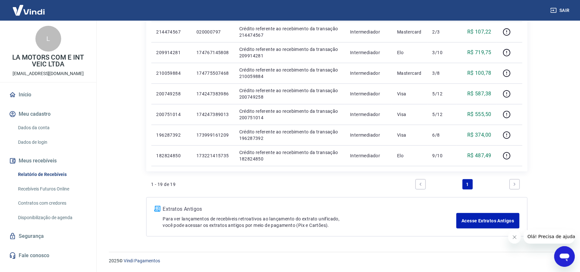
click at [513, 184] on icon "Next page" at bounding box center [514, 184] width 5 height 5
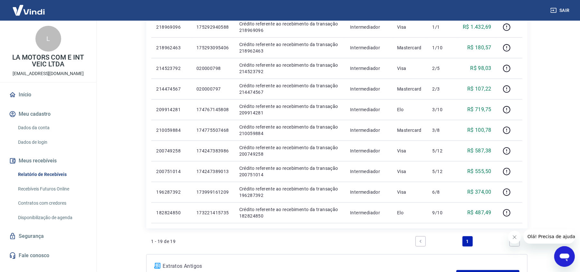
scroll to position [336, 0]
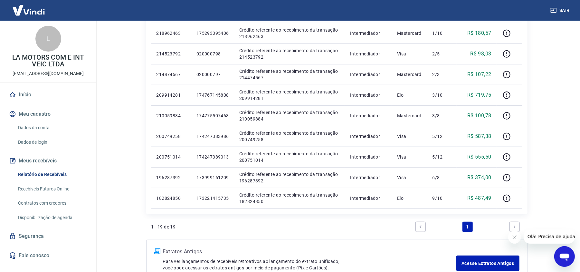
click at [423, 227] on link "Previous page" at bounding box center [421, 227] width 10 height 10
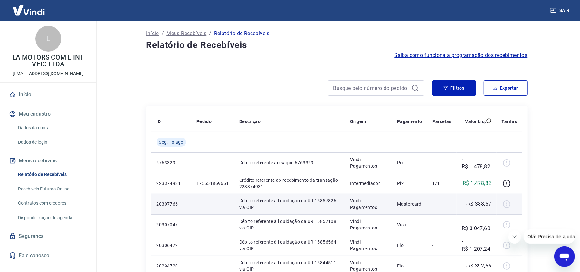
scroll to position [43, 0]
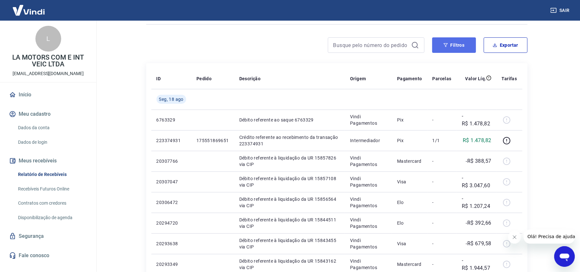
click at [458, 48] on button "Filtros" at bounding box center [454, 44] width 44 height 15
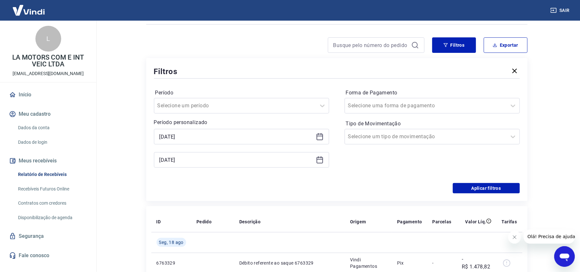
click at [319, 161] on icon at bounding box center [320, 160] width 8 height 8
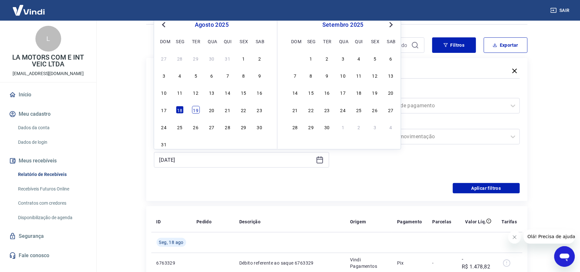
click at [196, 113] on div "19" at bounding box center [196, 110] width 8 height 8
click at [486, 191] on button "Aplicar filtros" at bounding box center [486, 188] width 67 height 10
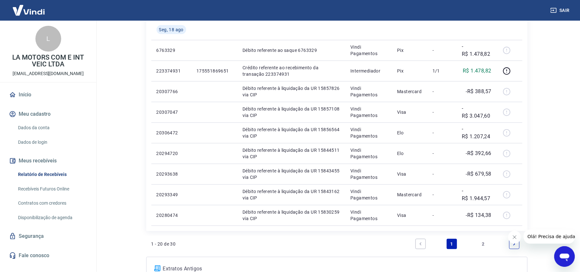
scroll to position [387, 0]
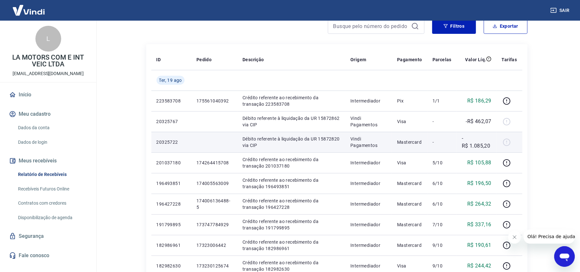
scroll to position [0, 0]
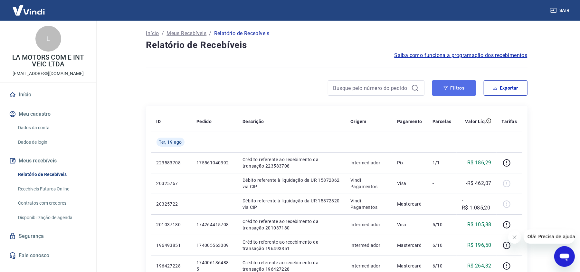
click at [454, 92] on button "Filtros" at bounding box center [454, 87] width 44 height 15
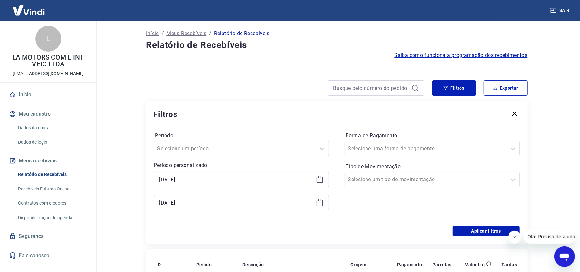
click at [321, 179] on icon at bounding box center [320, 178] width 6 height 1
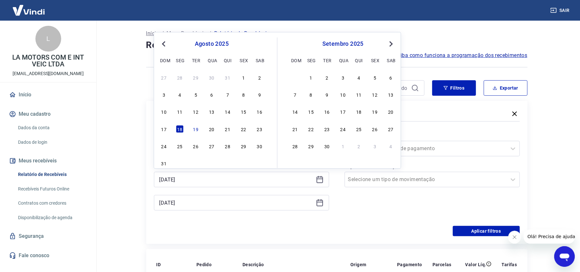
click at [198, 134] on div "27 28 29 30 31 1 2 3 4 5 6 7 8 9 10 11 12 13 14 15 16 17 18 19 20 21 22 23 24 2…" at bounding box center [211, 120] width 105 height 95
click at [195, 133] on div "17 18 19 20 21 22 23" at bounding box center [211, 128] width 105 height 9
click at [196, 131] on div "19" at bounding box center [196, 129] width 8 height 8
click at [196, 131] on div "Período Selecione um período" at bounding box center [241, 143] width 175 height 26
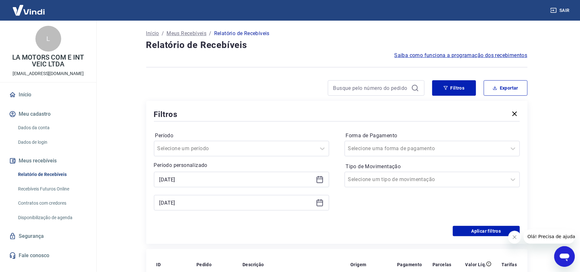
type input "[DATE]"
click at [491, 232] on button "Aplicar filtros" at bounding box center [486, 231] width 67 height 10
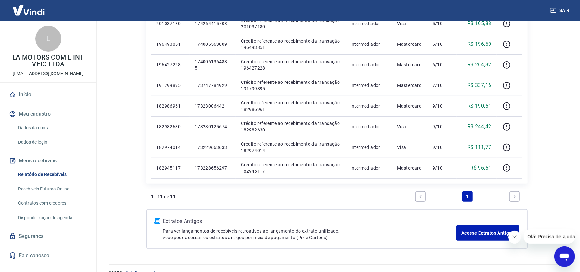
scroll to position [214, 0]
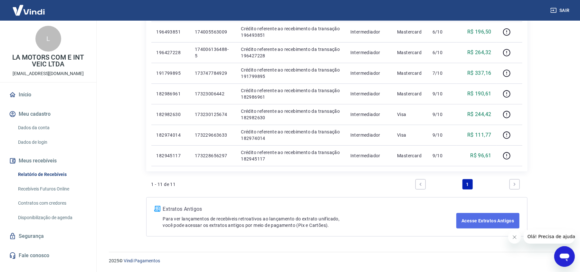
click at [477, 218] on link "Acesse Extratos Antigos" at bounding box center [487, 220] width 63 height 15
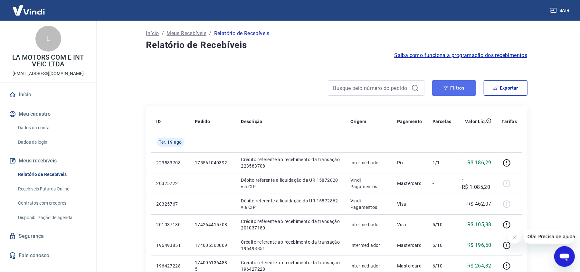
click at [450, 87] on button "Filtros" at bounding box center [454, 87] width 44 height 15
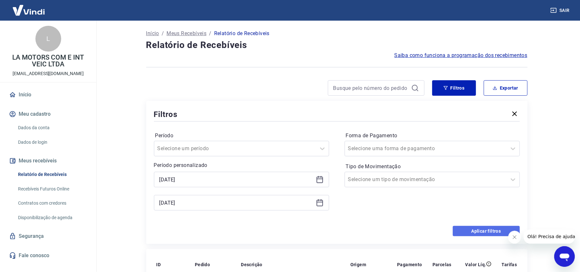
click at [465, 231] on button "Aplicar filtros" at bounding box center [486, 231] width 67 height 10
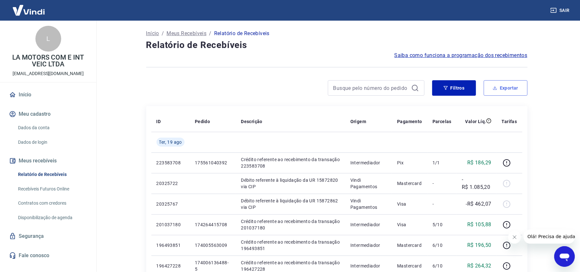
click at [507, 91] on button "Exportar" at bounding box center [506, 87] width 44 height 15
type input "[DATE]"
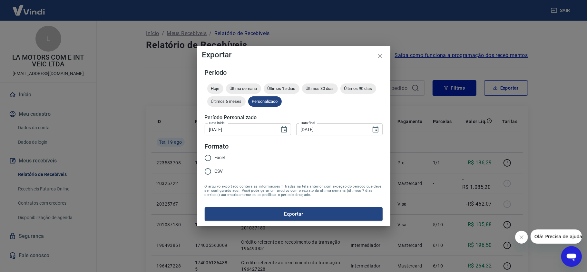
click at [217, 159] on span "Excel" at bounding box center [220, 157] width 10 height 7
click at [215, 159] on input "Excel" at bounding box center [208, 158] width 14 height 14
radio input "true"
drag, startPoint x: 318, startPoint y: 216, endPoint x: 226, endPoint y: 201, distance: 93.0
click at [318, 216] on button "Exportar" at bounding box center [294, 214] width 178 height 14
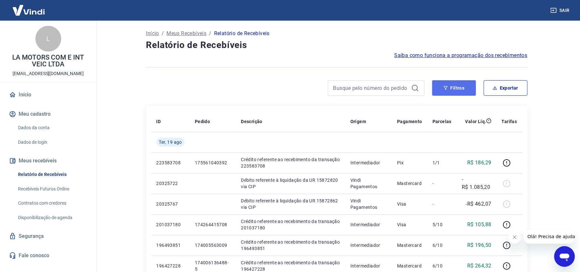
click at [453, 89] on button "Filtros" at bounding box center [454, 87] width 44 height 15
click at [452, 86] on button "Filtros" at bounding box center [454, 87] width 44 height 15
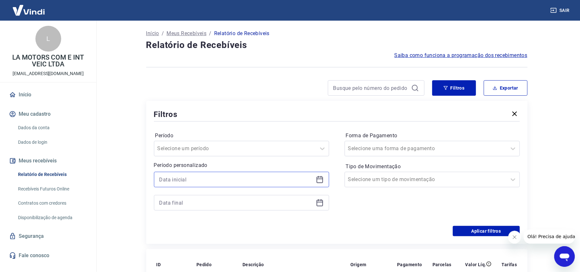
click at [206, 181] on input at bounding box center [236, 180] width 154 height 10
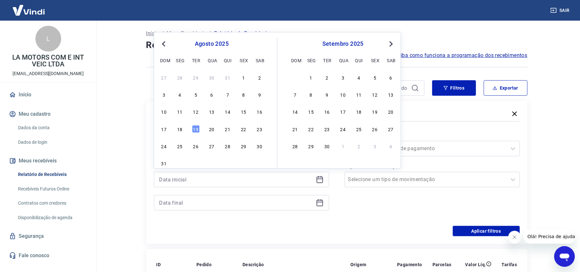
click at [407, 237] on div "Filtros Período Selecione um período Período personalizado Previous Month Next …" at bounding box center [336, 172] width 381 height 143
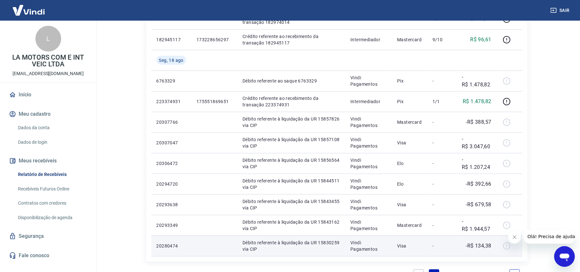
scroll to position [515, 0]
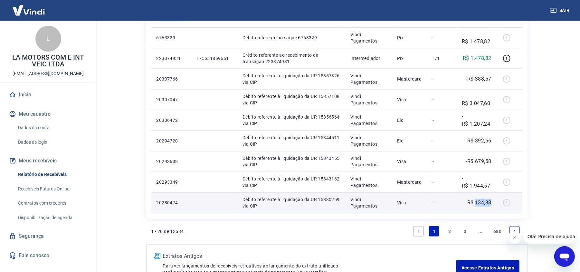
drag, startPoint x: 476, startPoint y: 204, endPoint x: 491, endPoint y: 204, distance: 15.5
click at [491, 204] on p "-R$ 134,38" at bounding box center [478, 203] width 25 height 8
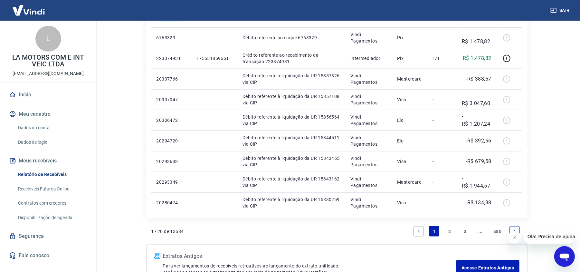
click at [448, 232] on link "2" at bounding box center [450, 231] width 10 height 10
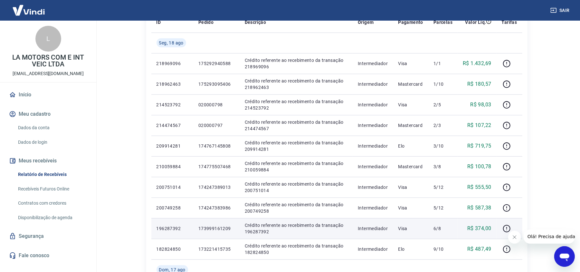
scroll to position [263, 0]
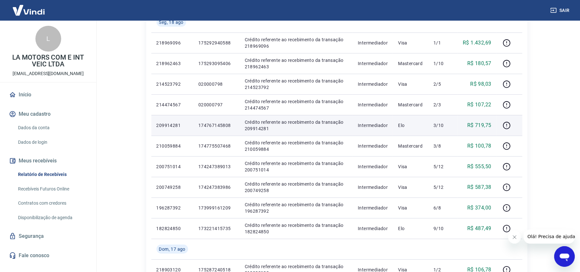
drag, startPoint x: 207, startPoint y: 155, endPoint x: 285, endPoint y: 122, distance: 84.7
drag, startPoint x: 285, startPoint y: 122, endPoint x: 226, endPoint y: 124, distance: 59.6
click at [226, 124] on p "174767145808" at bounding box center [216, 125] width 36 height 6
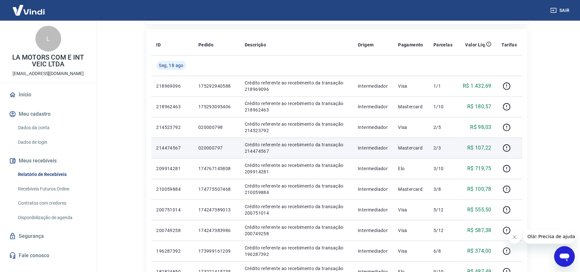
scroll to position [177, 0]
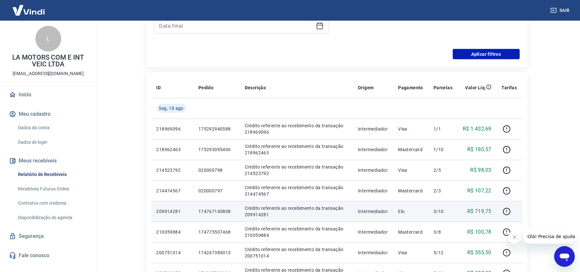
click at [336, 201] on td "Crédito referente ao recebimento da transação 209914281" at bounding box center [296, 211] width 113 height 21
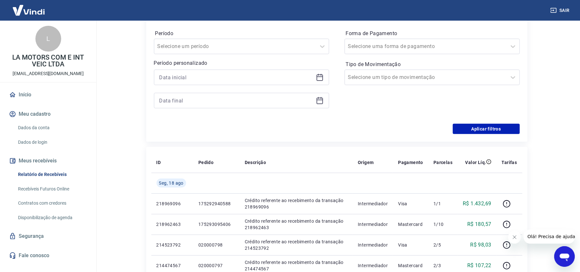
scroll to position [5, 0]
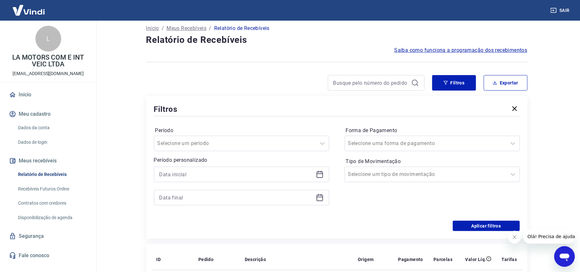
click at [320, 183] on div at bounding box center [241, 186] width 175 height 39
click at [321, 178] on icon at bounding box center [320, 174] width 8 height 8
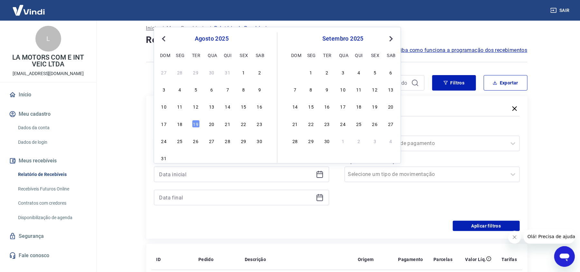
click at [259, 107] on div "16" at bounding box center [260, 107] width 8 height 8
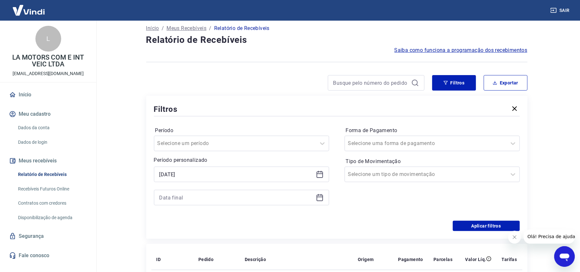
type input "[DATE]"
click at [314, 200] on div at bounding box center [241, 197] width 175 height 15
click at [317, 198] on icon at bounding box center [320, 198] width 8 height 8
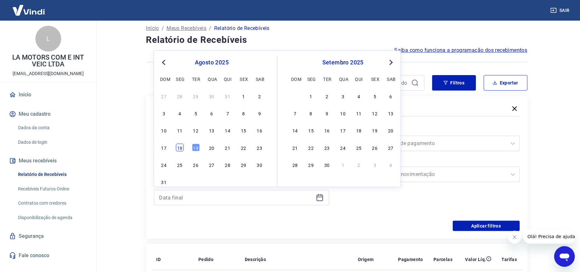
click at [179, 149] on div "18" at bounding box center [180, 147] width 8 height 8
click at [181, 148] on div "Selecione um período" at bounding box center [235, 144] width 162 height 12
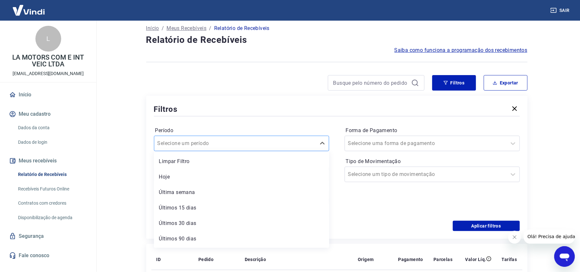
type input "[DATE]"
click at [154, 96] on div "Filtros Período option Hoje focused, 2 of 7. 7 results available. Use Up and Do…" at bounding box center [336, 167] width 381 height 143
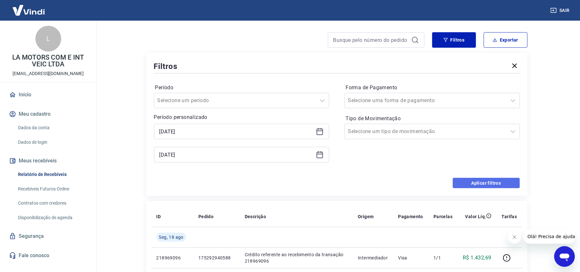
click at [472, 183] on button "Aplicar filtros" at bounding box center [486, 183] width 67 height 10
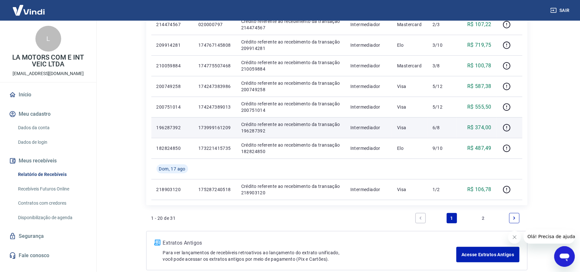
scroll to position [387, 0]
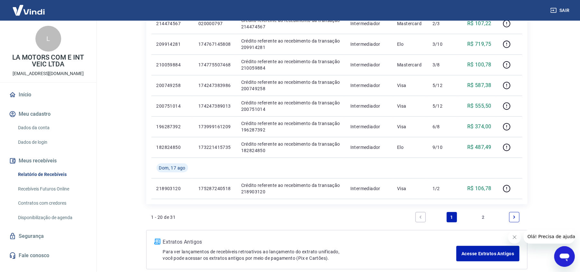
click at [482, 216] on link "2" at bounding box center [483, 217] width 10 height 10
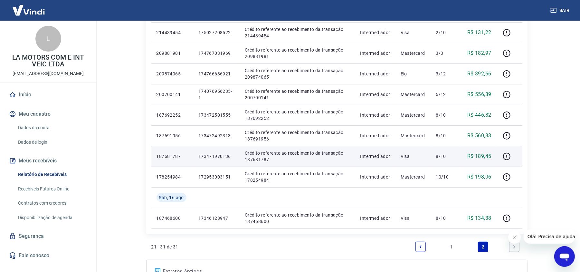
scroll to position [172, 0]
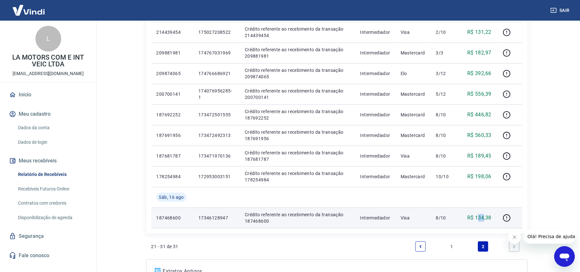
drag, startPoint x: 478, startPoint y: 218, endPoint x: 484, endPoint y: 218, distance: 5.5
click at [484, 218] on p "R$ 134,38" at bounding box center [479, 218] width 24 height 8
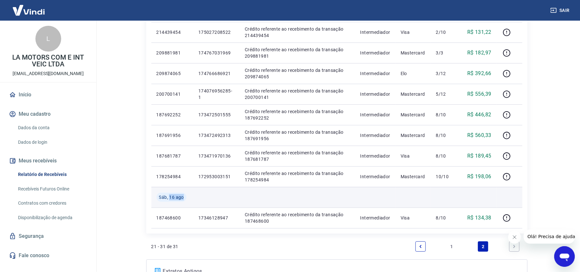
drag, startPoint x: 186, startPoint y: 199, endPoint x: 193, endPoint y: 200, distance: 7.2
click at [193, 200] on tr "Sáb, 16 ago" at bounding box center [336, 197] width 371 height 21
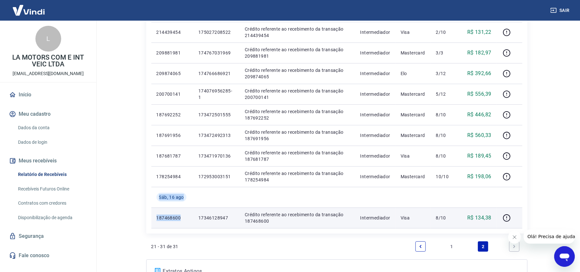
drag, startPoint x: 160, startPoint y: 198, endPoint x: 195, endPoint y: 209, distance: 36.5
click at [196, 208] on tbody "[DATE] 218893495 175286566467 Crédito referente ao recebimento da transação 218…" at bounding box center [336, 94] width 371 height 268
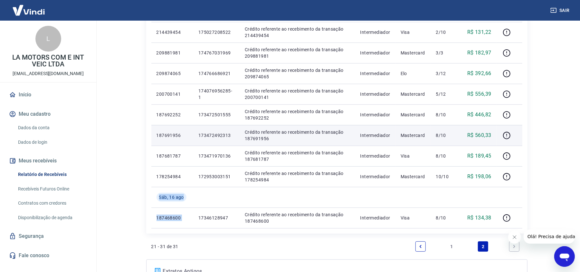
scroll to position [235, 0]
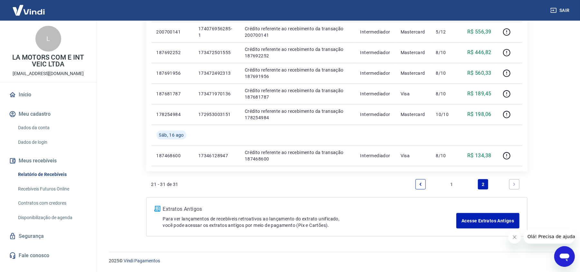
click at [451, 184] on link "1" at bounding box center [452, 184] width 10 height 10
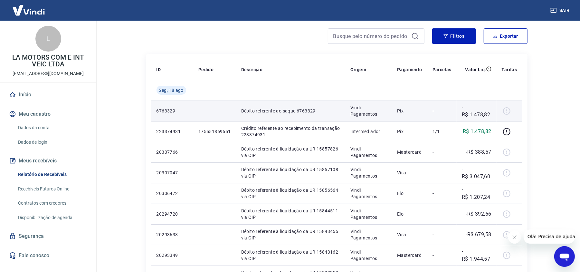
scroll to position [129, 0]
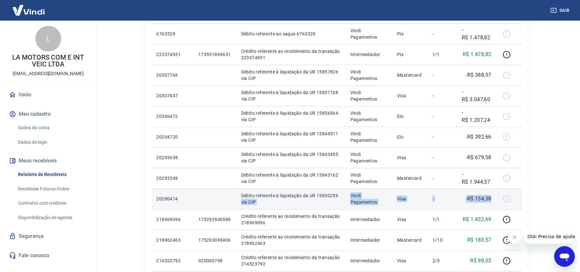
drag, startPoint x: 494, startPoint y: 198, endPoint x: 342, endPoint y: 195, distance: 151.7
click at [342, 195] on tr "20280474 Débito referente à liquidação da UR 15830259 via CIP Vindi Pagamentos …" at bounding box center [336, 198] width 371 height 21
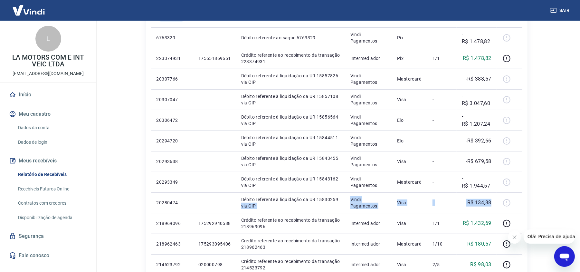
scroll to position [0, 0]
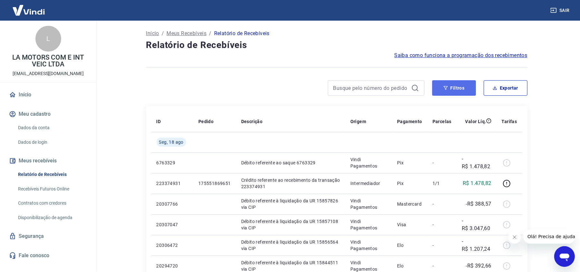
click at [455, 84] on button "Filtros" at bounding box center [454, 87] width 44 height 15
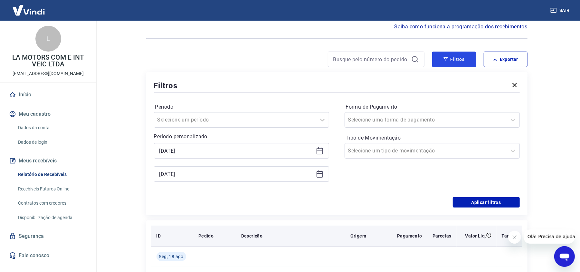
scroll to position [43, 0]
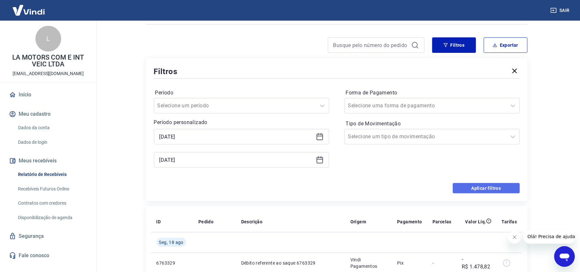
click at [460, 193] on button "Aplicar filtros" at bounding box center [486, 188] width 67 height 10
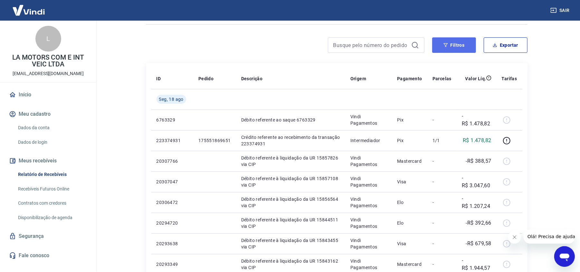
click at [464, 45] on button "Filtros" at bounding box center [454, 44] width 44 height 15
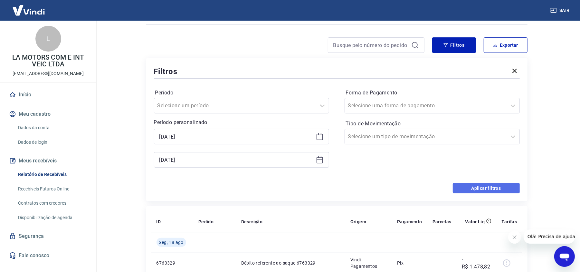
click at [484, 191] on button "Aplicar filtros" at bounding box center [486, 188] width 67 height 10
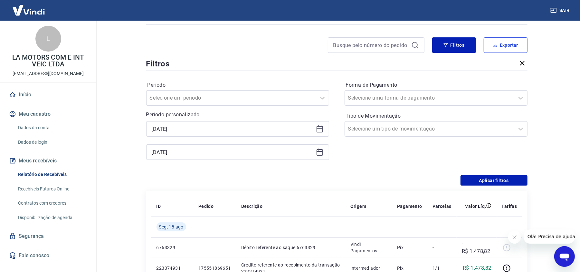
click at [503, 43] on button "Exportar" at bounding box center [506, 44] width 44 height 15
type input "[DATE]"
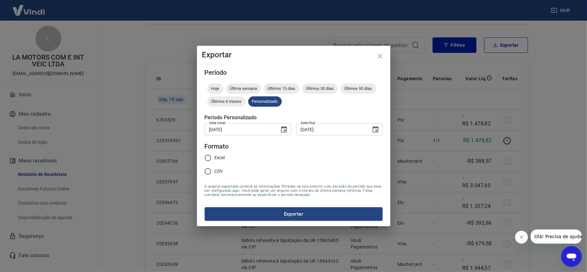
click at [213, 160] on input "Excel" at bounding box center [208, 158] width 14 height 14
radio input "true"
click at [291, 211] on button "Exportar" at bounding box center [294, 214] width 178 height 14
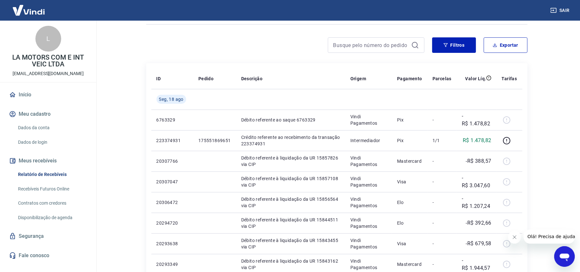
click at [520, 235] on button "Fechar mensagem da empresa" at bounding box center [514, 236] width 13 height 13
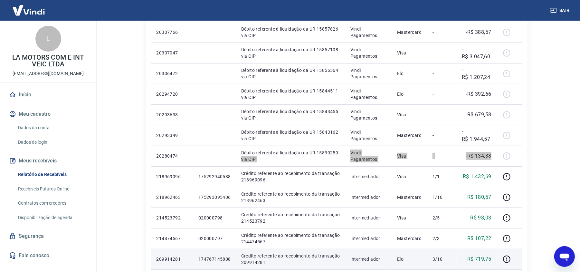
scroll to position [129, 0]
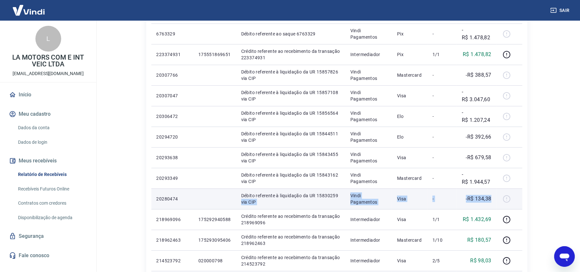
click at [490, 192] on td "-R$ 134,38" at bounding box center [477, 198] width 40 height 21
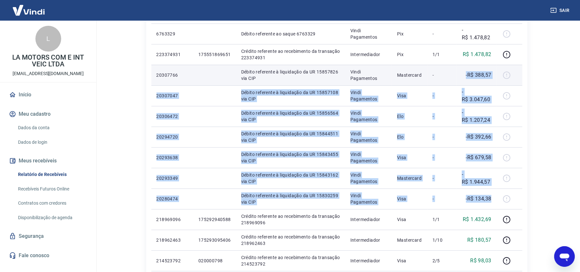
drag, startPoint x: 490, startPoint y: 200, endPoint x: 454, endPoint y: 75, distance: 129.8
click at [454, 75] on tbody "[DATE] 6763329 Débito referente ao saque 6763329 Vindi Pagamentos Pix - -R$ 1.4…" at bounding box center [336, 230] width 371 height 454
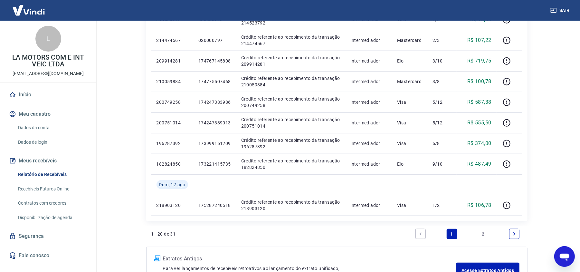
scroll to position [420, 0]
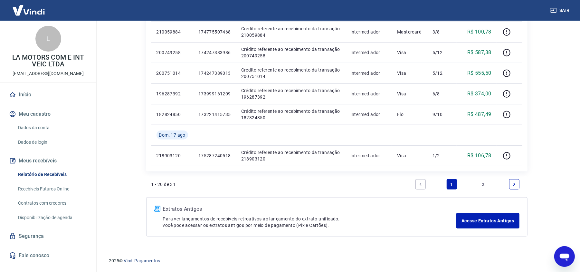
click at [514, 181] on link "Next page" at bounding box center [514, 184] width 10 height 10
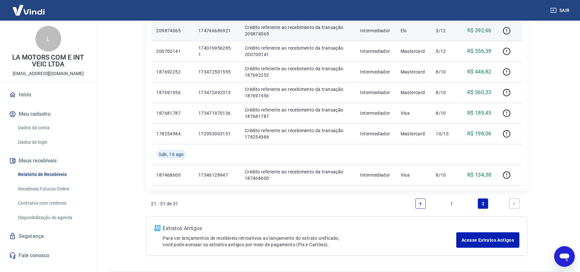
scroll to position [235, 0]
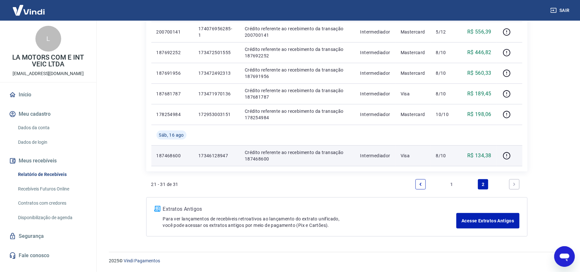
click at [177, 156] on p "187468600" at bounding box center [173, 155] width 32 height 6
click at [174, 153] on p "187468600" at bounding box center [173, 155] width 32 height 6
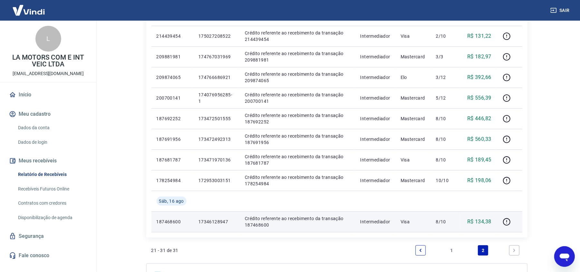
scroll to position [235, 0]
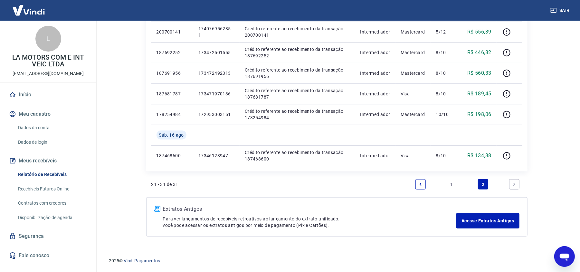
click at [450, 184] on link "1" at bounding box center [452, 184] width 10 height 10
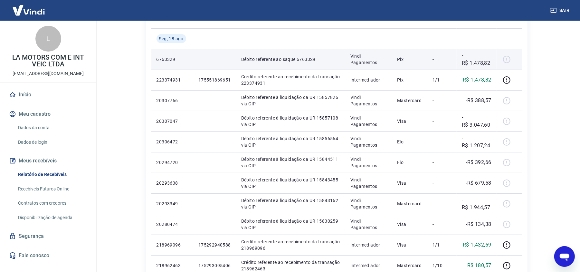
scroll to position [129, 0]
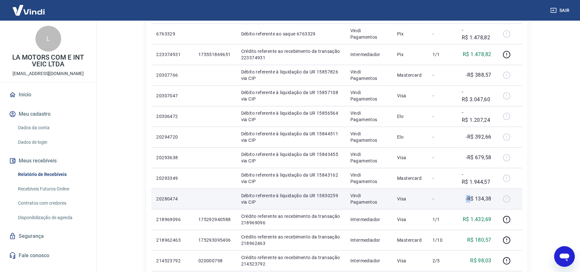
drag, startPoint x: 465, startPoint y: 198, endPoint x: 472, endPoint y: 199, distance: 6.1
click at [472, 199] on div "-R$ 134,38" at bounding box center [477, 199] width 30 height 8
click at [490, 202] on p "-R$ 134,38" at bounding box center [478, 199] width 25 height 8
drag, startPoint x: 490, startPoint y: 200, endPoint x: 462, endPoint y: 199, distance: 28.7
click at [462, 199] on td "-R$ 134,38" at bounding box center [477, 198] width 40 height 21
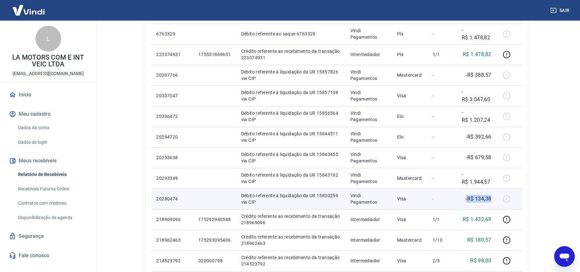
drag, startPoint x: 476, startPoint y: 197, endPoint x: 475, endPoint y: 191, distance: 6.5
click at [475, 197] on p "-R$ 134,38" at bounding box center [478, 199] width 25 height 8
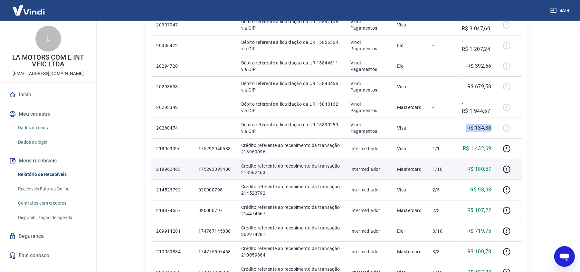
scroll to position [215, 0]
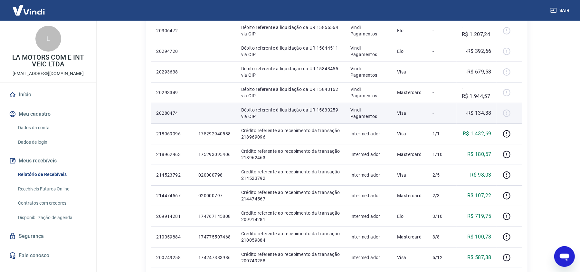
click at [444, 121] on td "-" at bounding box center [441, 113] width 29 height 21
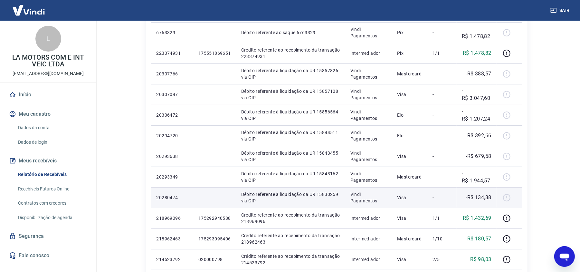
scroll to position [129, 0]
drag, startPoint x: 414, startPoint y: 202, endPoint x: 361, endPoint y: 198, distance: 53.0
click at [362, 198] on tr "20280474 Débito referente à liquidação da UR 15830259 via CIP Vindi Pagamentos …" at bounding box center [336, 198] width 371 height 21
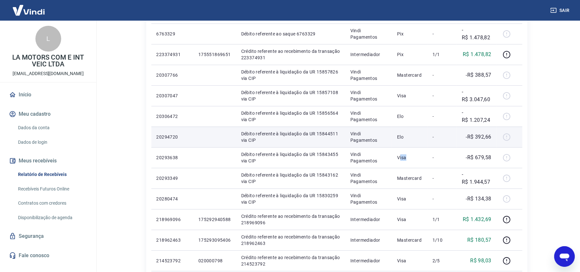
click at [365, 151] on tr "20293638 Débito referente à liquidação da UR 15843455 via CIP Vindi Pagamentos …" at bounding box center [336, 157] width 371 height 21
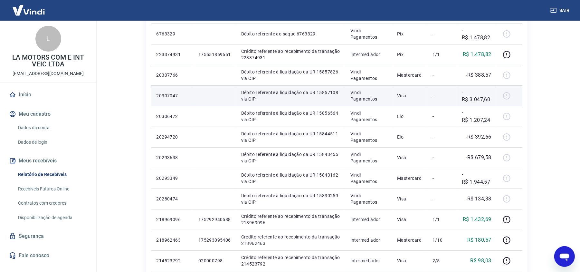
drag, startPoint x: 416, startPoint y: 88, endPoint x: 364, endPoint y: 90, distance: 51.6
click at [385, 88] on tr "20307047 Débito referente à liquidação da UR 15857108 via CIP Vindi Pagamentos …" at bounding box center [336, 95] width 371 height 21
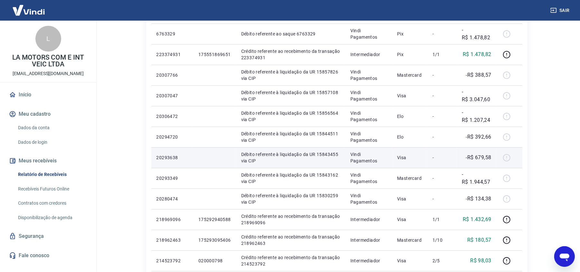
click at [424, 167] on td "Visa" at bounding box center [409, 157] width 35 height 21
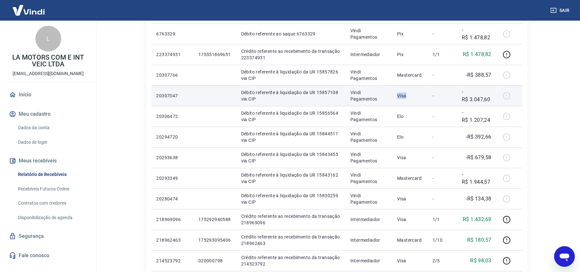
drag, startPoint x: 395, startPoint y: 97, endPoint x: 410, endPoint y: 97, distance: 15.2
click at [409, 97] on td "Visa" at bounding box center [409, 95] width 35 height 21
click at [414, 97] on p "Visa" at bounding box center [409, 95] width 25 height 6
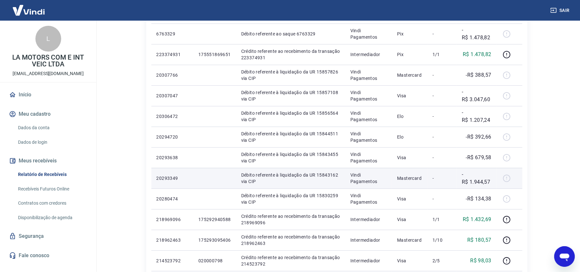
drag, startPoint x: 402, startPoint y: 157, endPoint x: 402, endPoint y: 169, distance: 12.6
click at [388, 157] on tr "20293638 Débito referente à liquidação da UR 15843455 via CIP Vindi Pagamentos …" at bounding box center [336, 157] width 371 height 21
click at [424, 176] on td "Mastercard" at bounding box center [409, 178] width 35 height 21
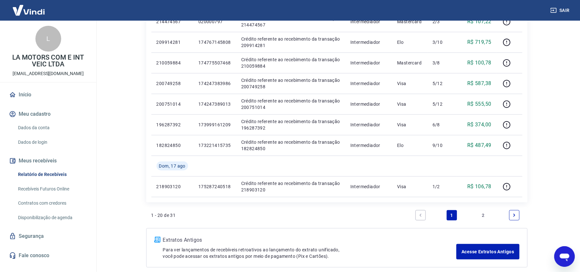
scroll to position [420, 0]
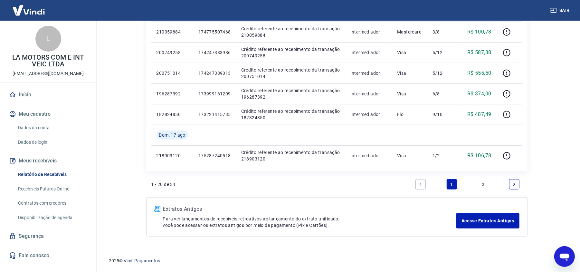
click at [476, 180] on li "2" at bounding box center [482, 184] width 15 height 15
click at [481, 182] on link "2" at bounding box center [483, 184] width 10 height 10
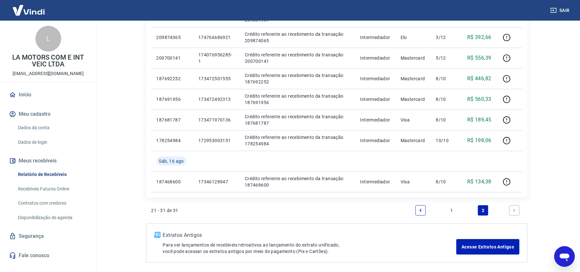
scroll to position [235, 0]
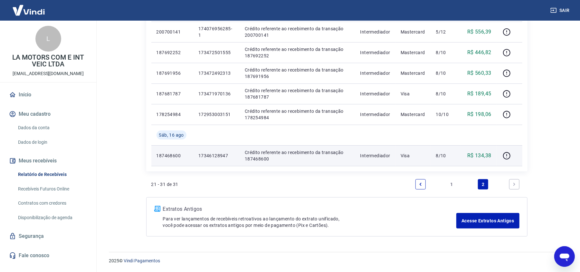
drag, startPoint x: 159, startPoint y: 160, endPoint x: 165, endPoint y: 155, distance: 8.0
click at [160, 160] on td "187468600" at bounding box center [172, 155] width 42 height 21
click at [165, 155] on p "187468600" at bounding box center [173, 155] width 32 height 6
copy p "187468600"
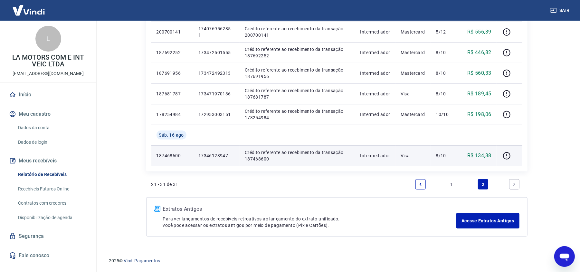
click at [213, 155] on p "17346128947" at bounding box center [216, 155] width 36 height 6
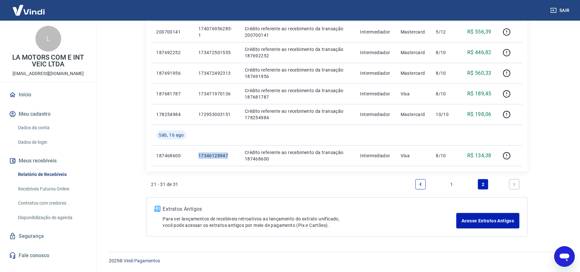
copy p "17346128947"
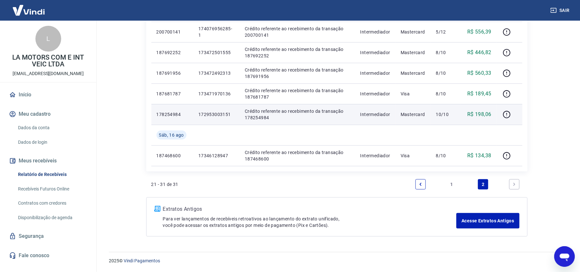
click at [212, 112] on p "172953003151" at bounding box center [216, 114] width 36 height 6
copy p "172953003151"
drag, startPoint x: 441, startPoint y: 115, endPoint x: 464, endPoint y: 111, distance: 22.8
click at [456, 112] on td "10/10" at bounding box center [445, 114] width 29 height 21
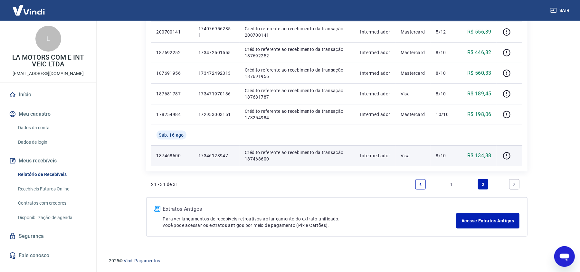
click at [206, 155] on p "17346128947" at bounding box center [216, 155] width 36 height 6
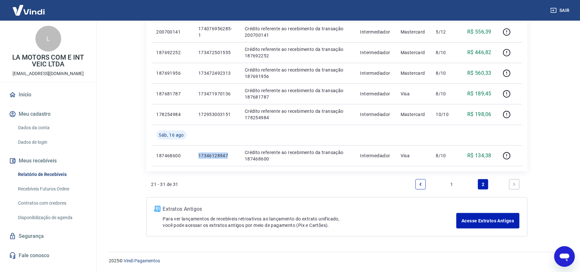
copy p "17346128947"
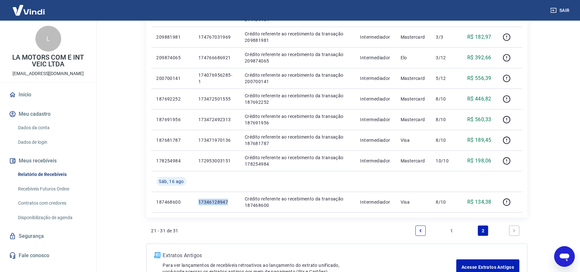
scroll to position [191, 0]
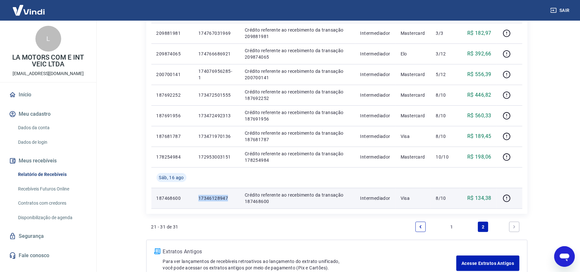
click at [220, 199] on p "17346128947" at bounding box center [216, 198] width 36 height 6
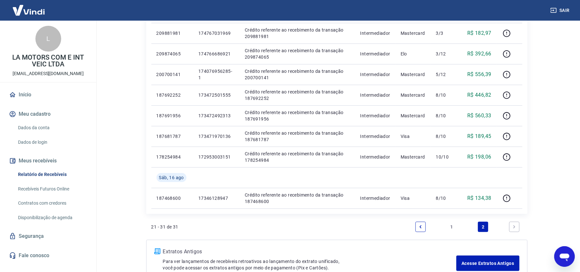
click at [450, 230] on link "1" at bounding box center [452, 227] width 10 height 10
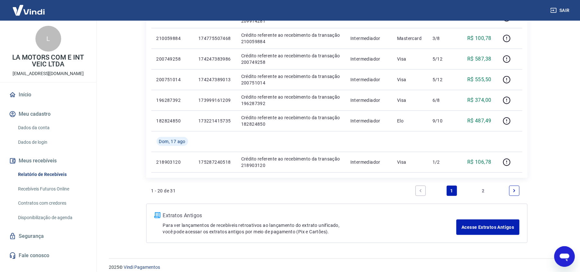
scroll to position [420, 0]
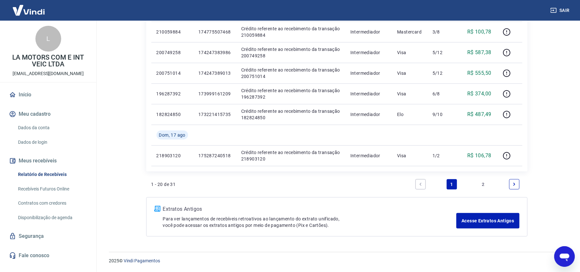
click at [475, 186] on ul "1 2" at bounding box center [468, 184] width 110 height 15
click at [476, 185] on li "2" at bounding box center [482, 184] width 15 height 15
click at [480, 185] on link "2" at bounding box center [483, 184] width 10 height 10
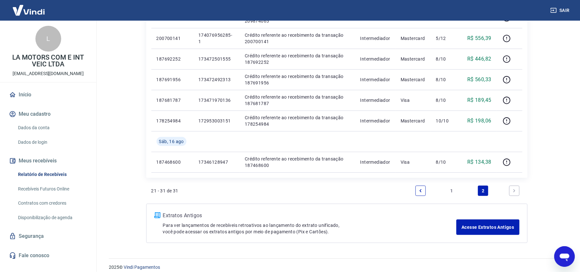
scroll to position [235, 0]
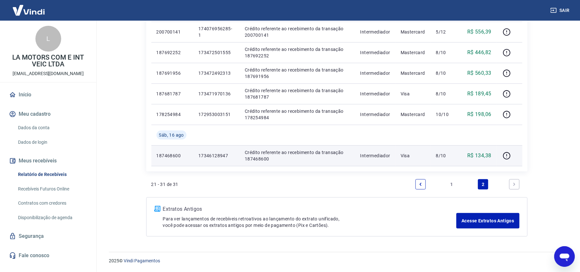
click at [222, 154] on p "17346128947" at bounding box center [216, 155] width 36 height 6
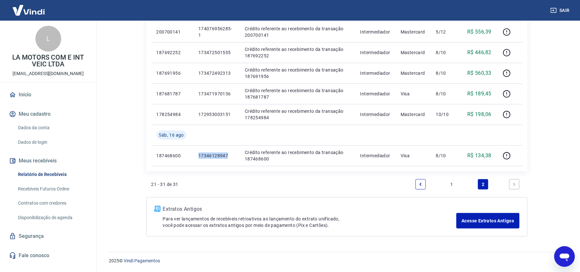
copy p "17346128947"
